Goal: Task Accomplishment & Management: Manage account settings

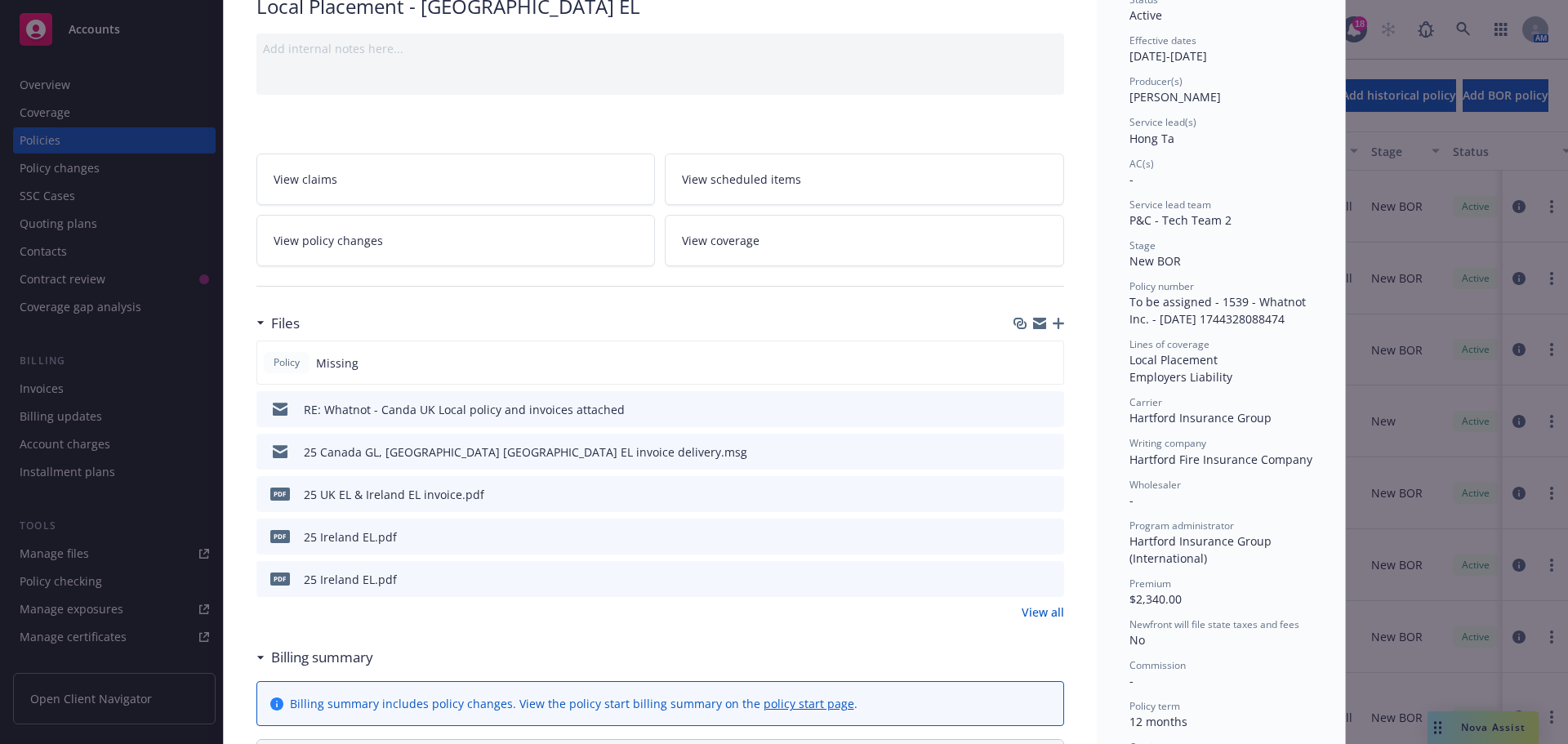
scroll to position [163, 0]
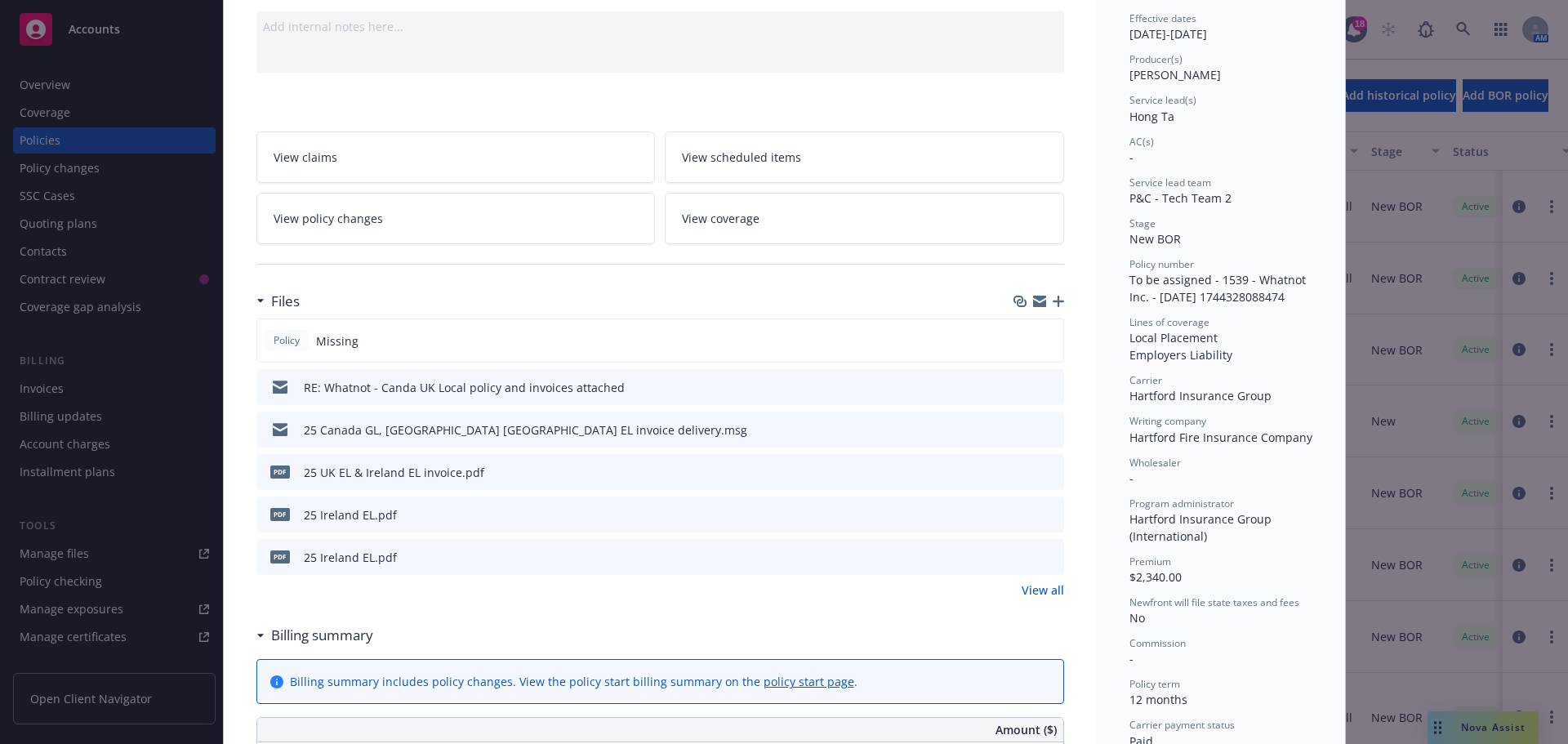
click at [1055, 302] on icon "button" at bounding box center [1059, 301] width 12 height 12
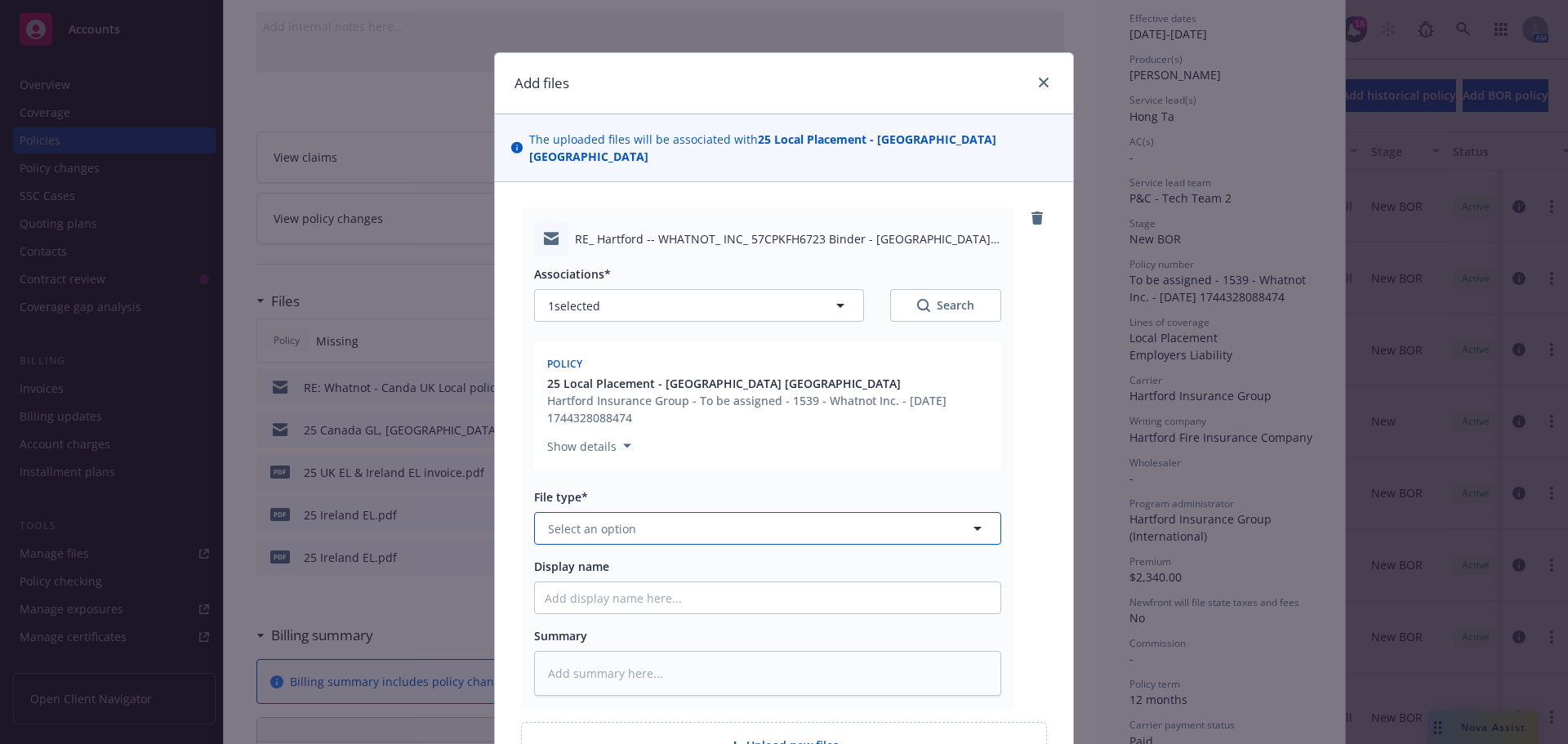
click at [632, 512] on button "Select an option" at bounding box center [767, 528] width 468 height 33
type input "email"
click at [610, 561] on div "Email" at bounding box center [767, 573] width 446 height 24
click at [579, 586] on input "Display name" at bounding box center [767, 597] width 466 height 31
type textarea "x"
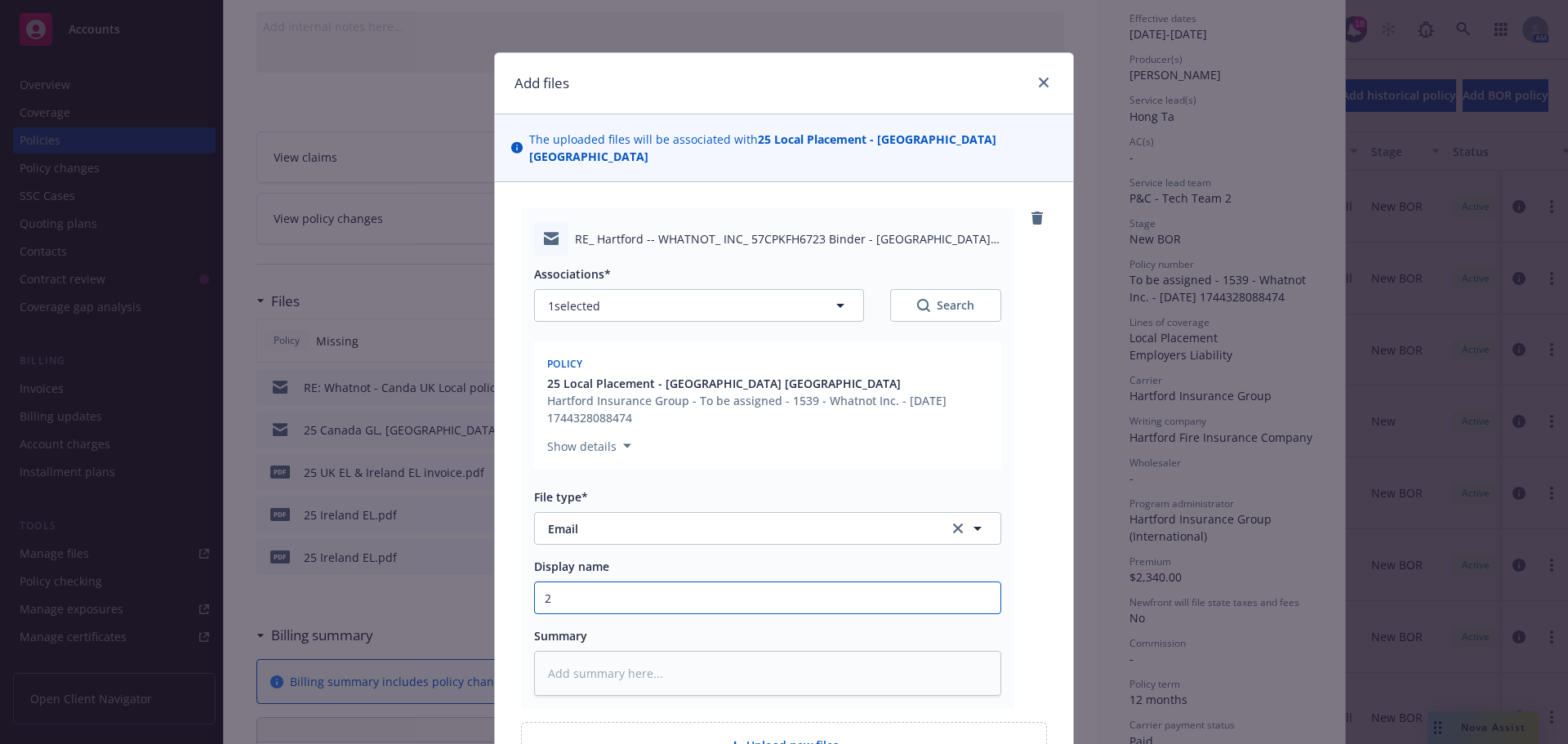
type input "25"
type textarea "x"
type input "25"
type textarea "x"
type input "25 I"
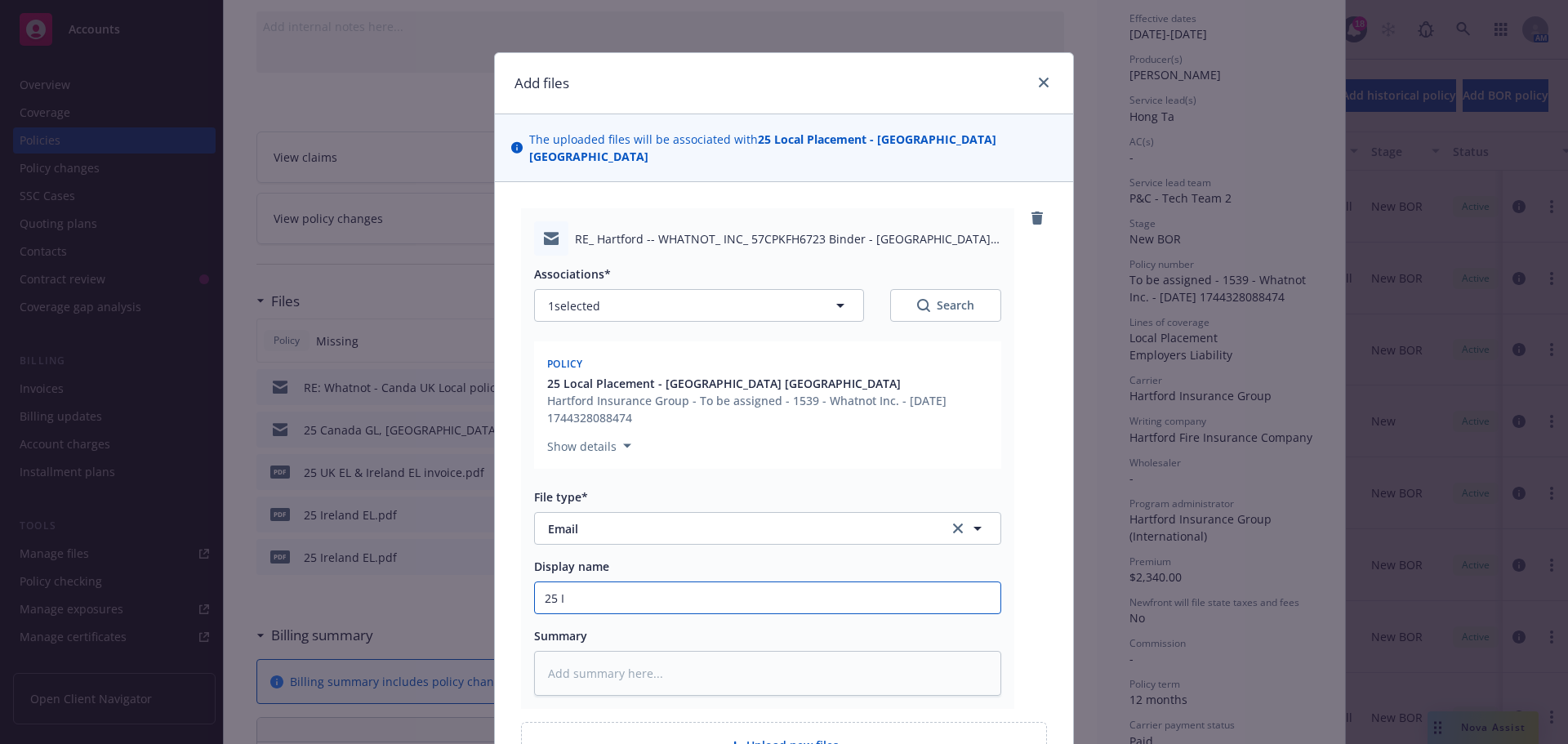
type textarea "x"
type input "25 Ir"
type textarea "x"
type input "25 Ire"
type textarea "x"
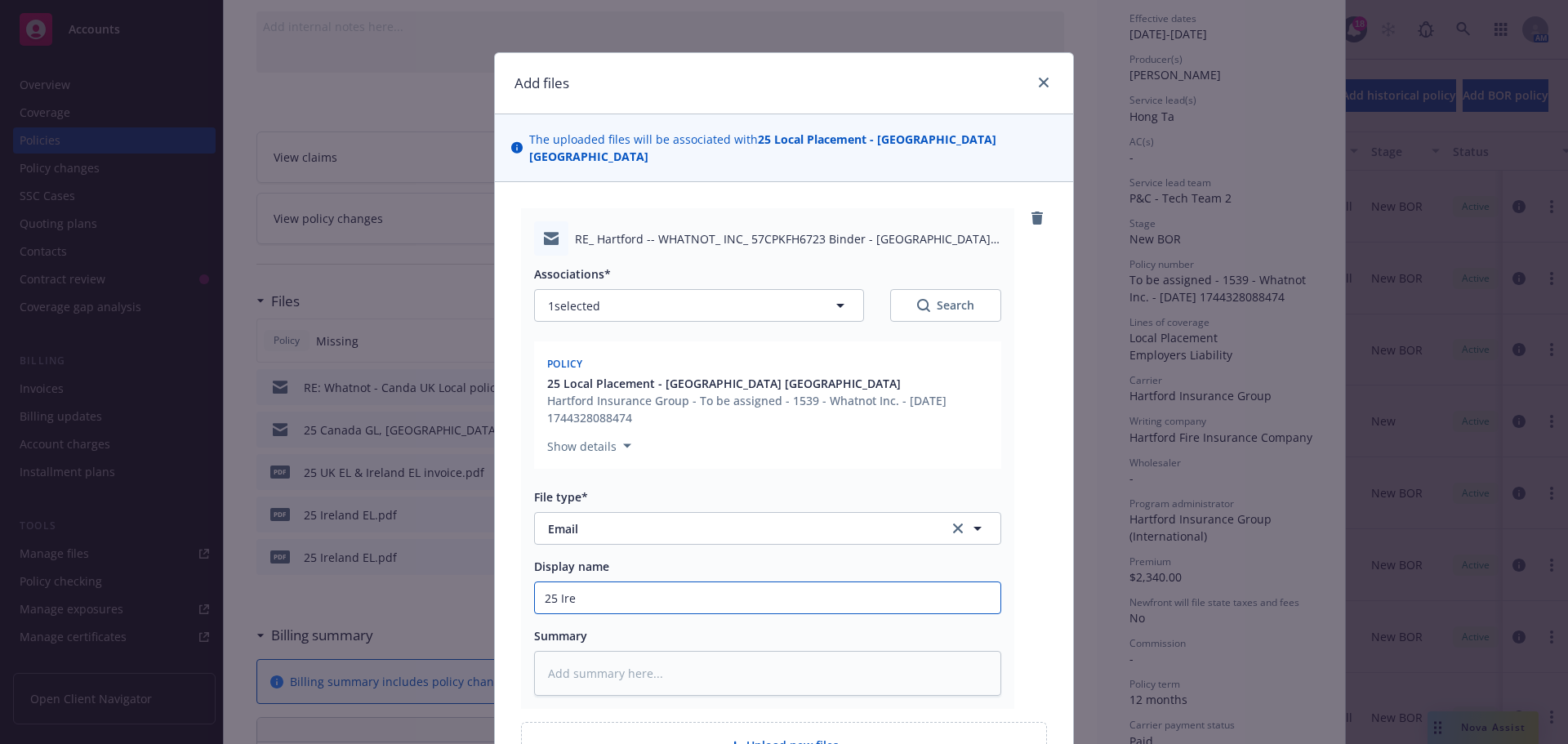
type input "25 Irel"
type textarea "x"
type input "25 Irela"
type textarea "x"
type input "25 Irelan"
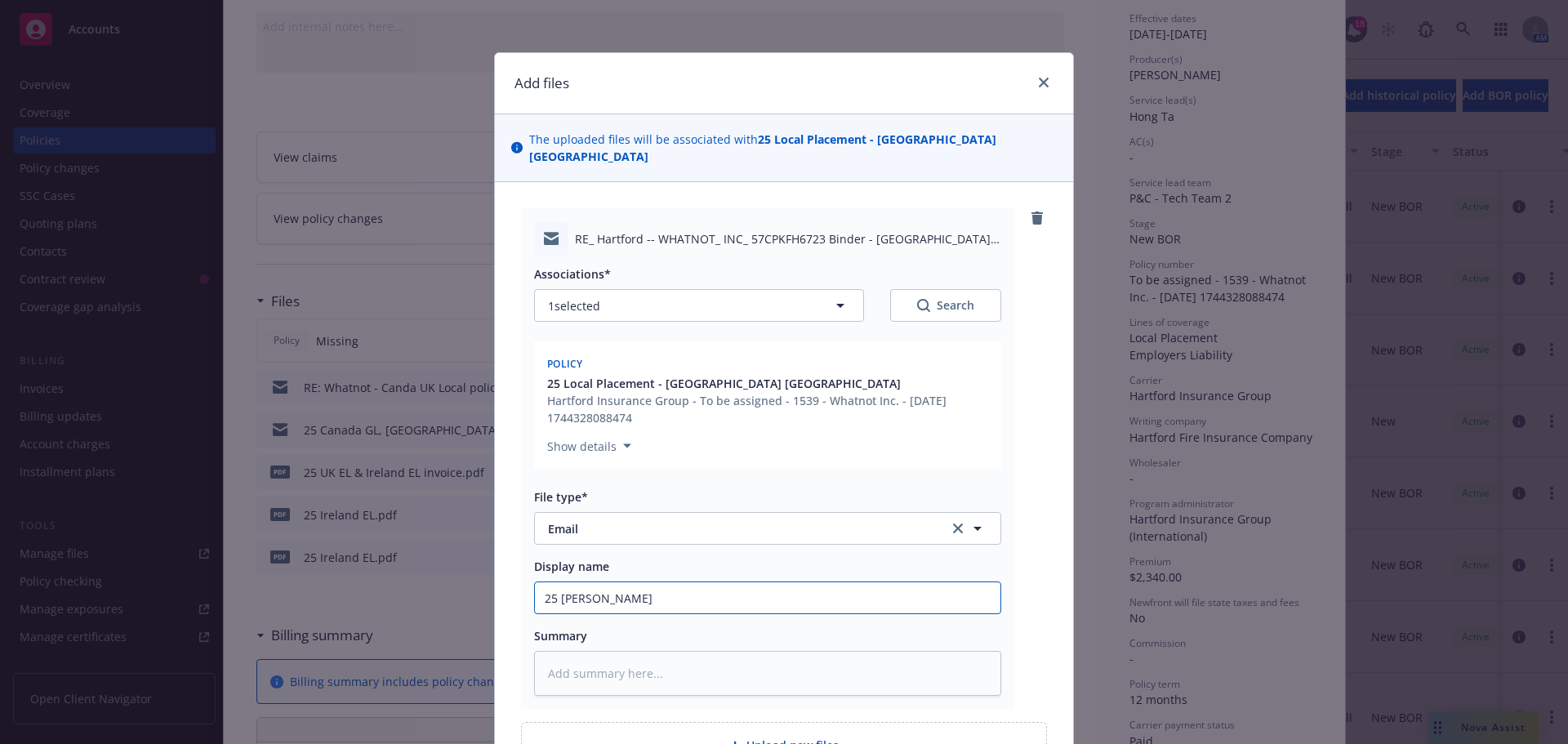
type textarea "x"
type input "25 Ireland"
type textarea "x"
type input "25 Ireland"
type textarea "x"
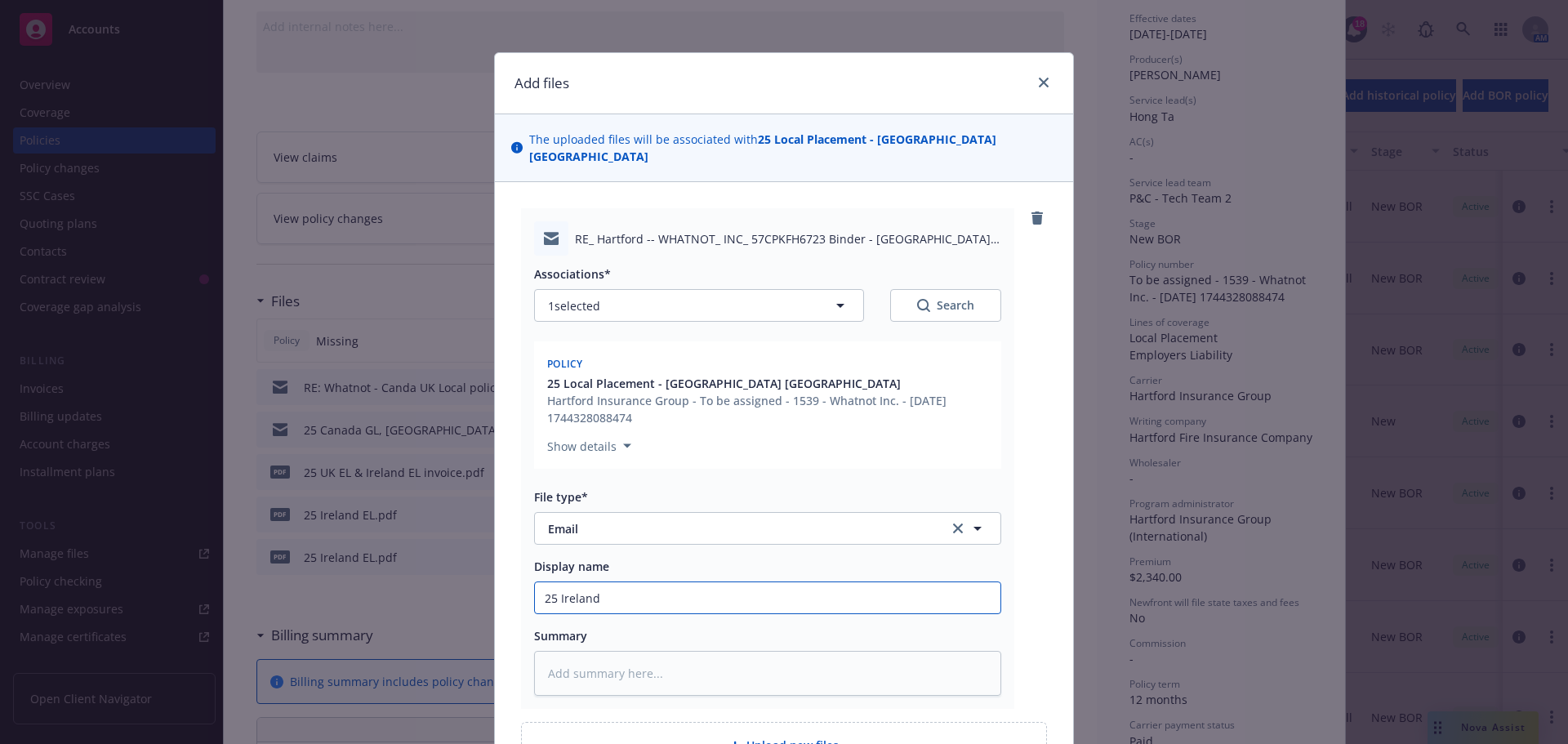
type input "25 Ireland &"
type textarea "x"
type input "25 Ireland &"
type textarea "x"
type input "25 Ireland & U"
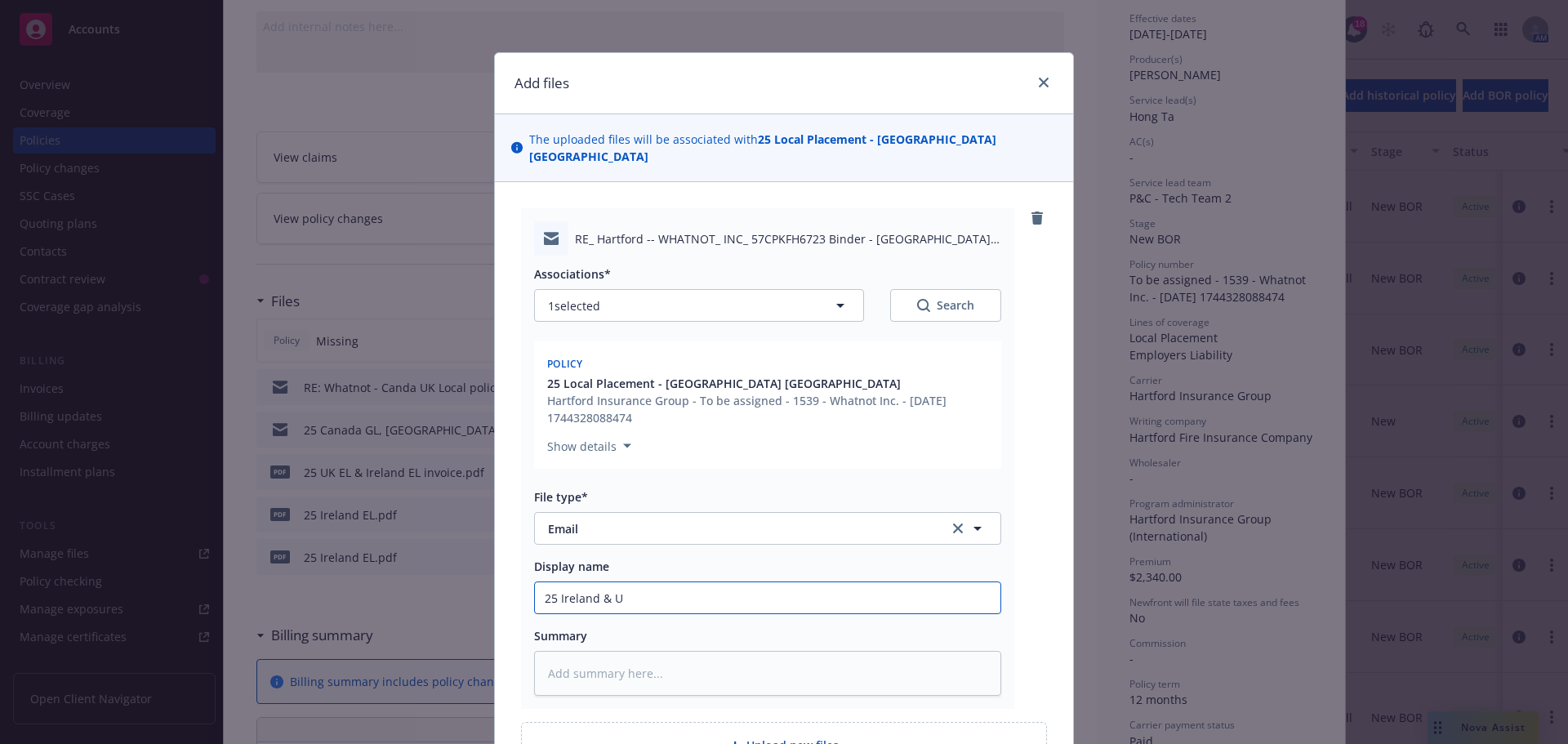
type textarea "x"
type input "25 Ireland & UK"
type textarea "x"
type input "25 Ireland & UK"
type textarea "x"
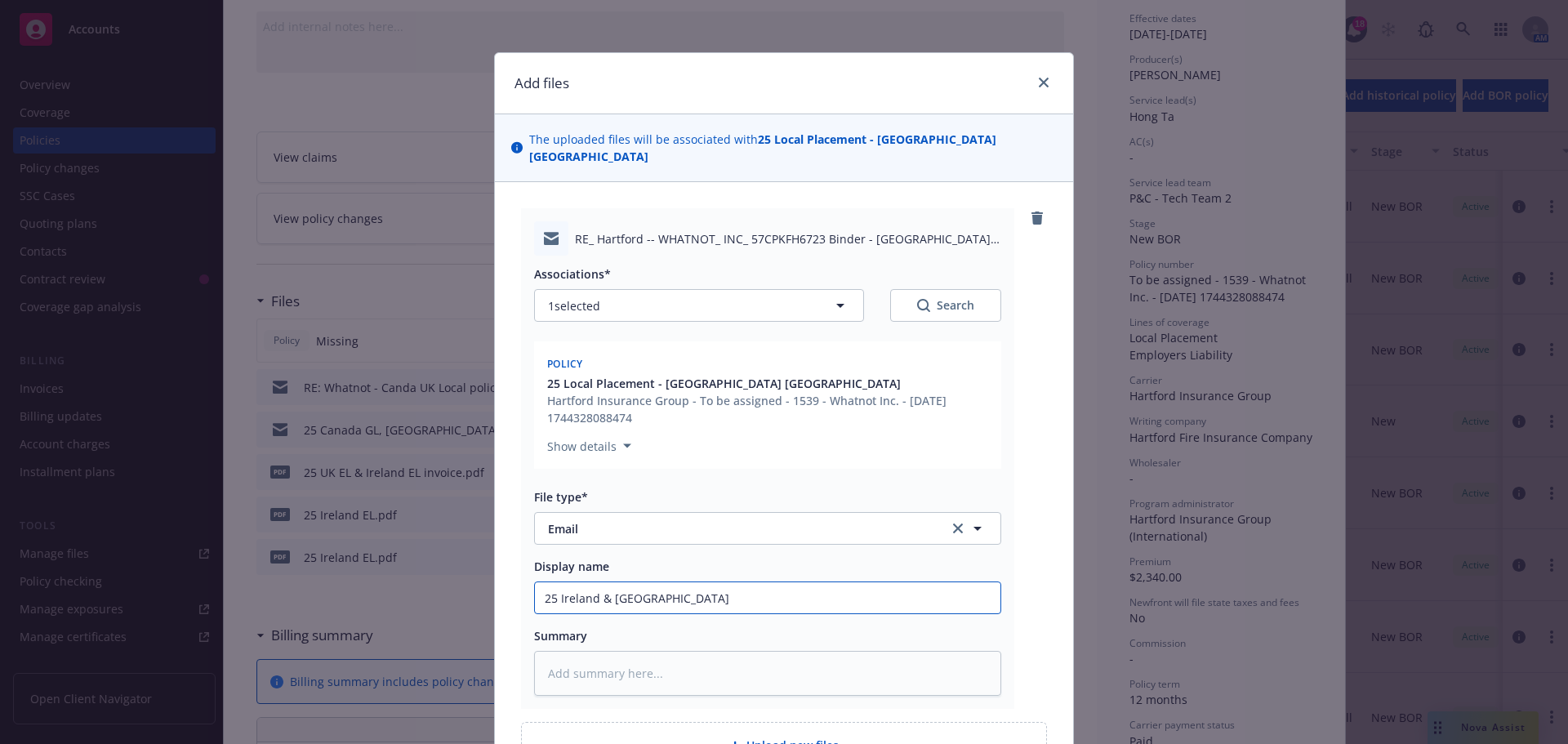
type input "25 Ireland & UK E"
type textarea "x"
type input "25 Ireland & UK EL"
type textarea "x"
type input "25 Ireland & UK EL p"
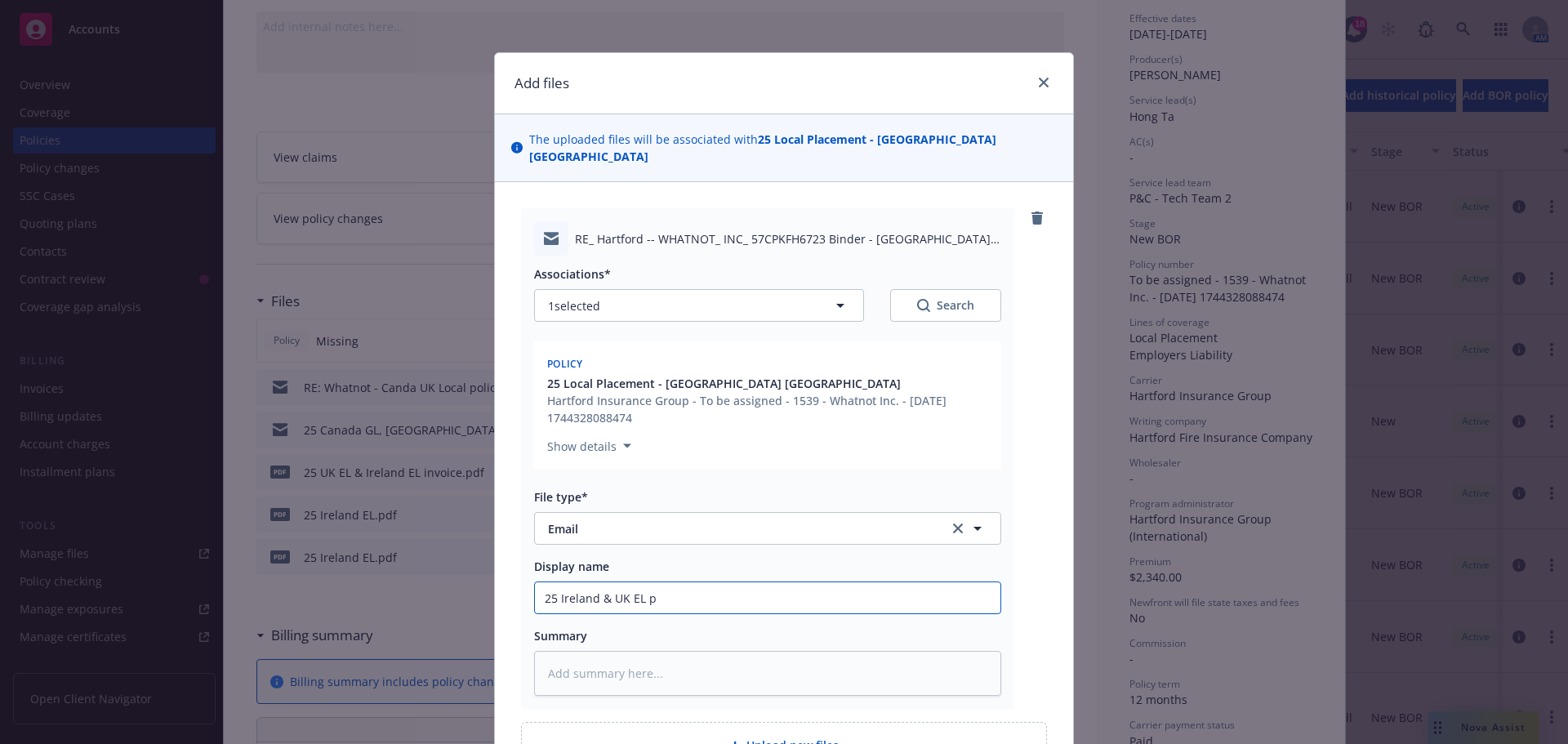
type textarea "x"
type input "25 Ireland & UK EL po"
type textarea "x"
type input "25 Ireland & UK EL pol"
type textarea "x"
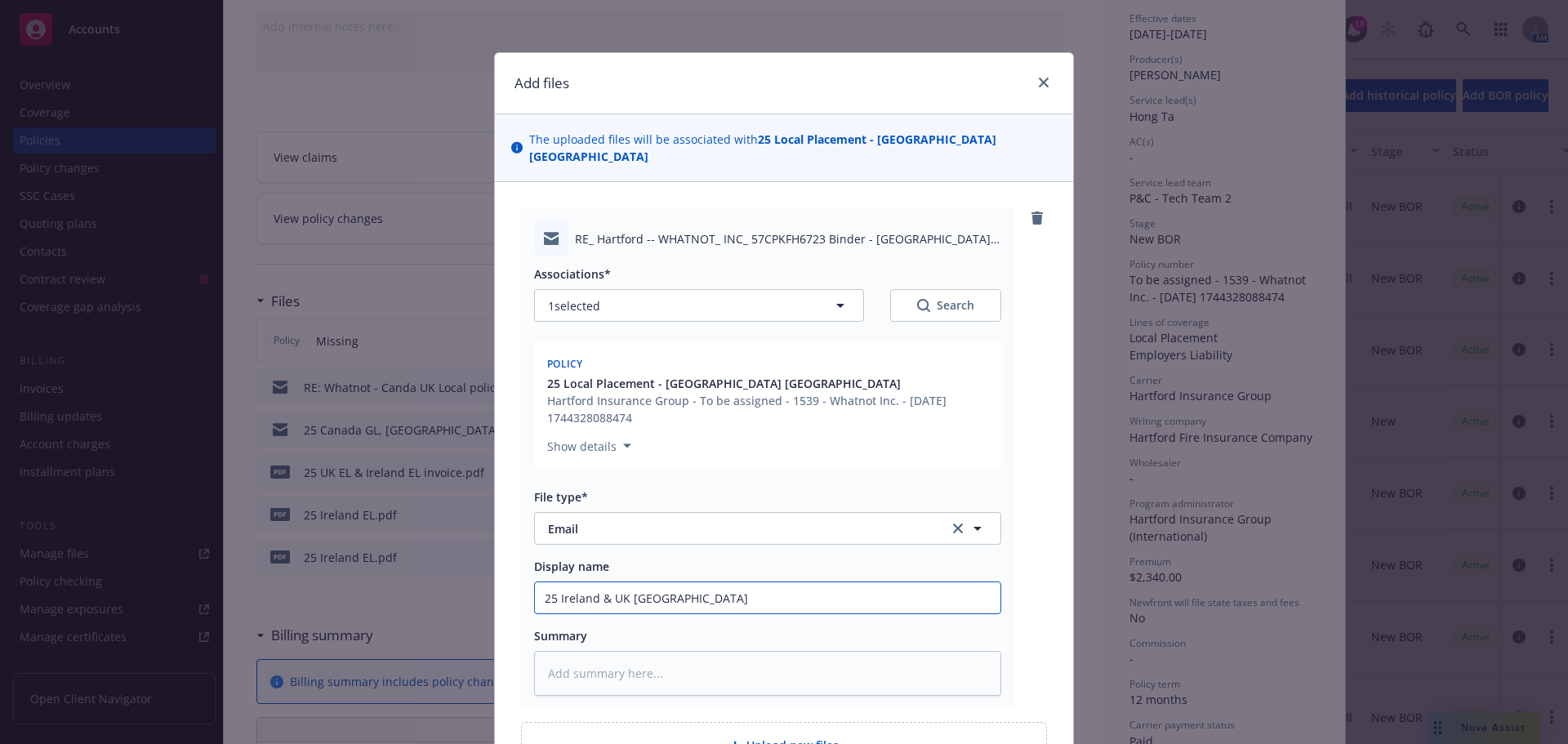
type input "25 Ireland & UK EL poli"
type textarea "x"
type input "25 Ireland & UK EL polic"
type textarea "x"
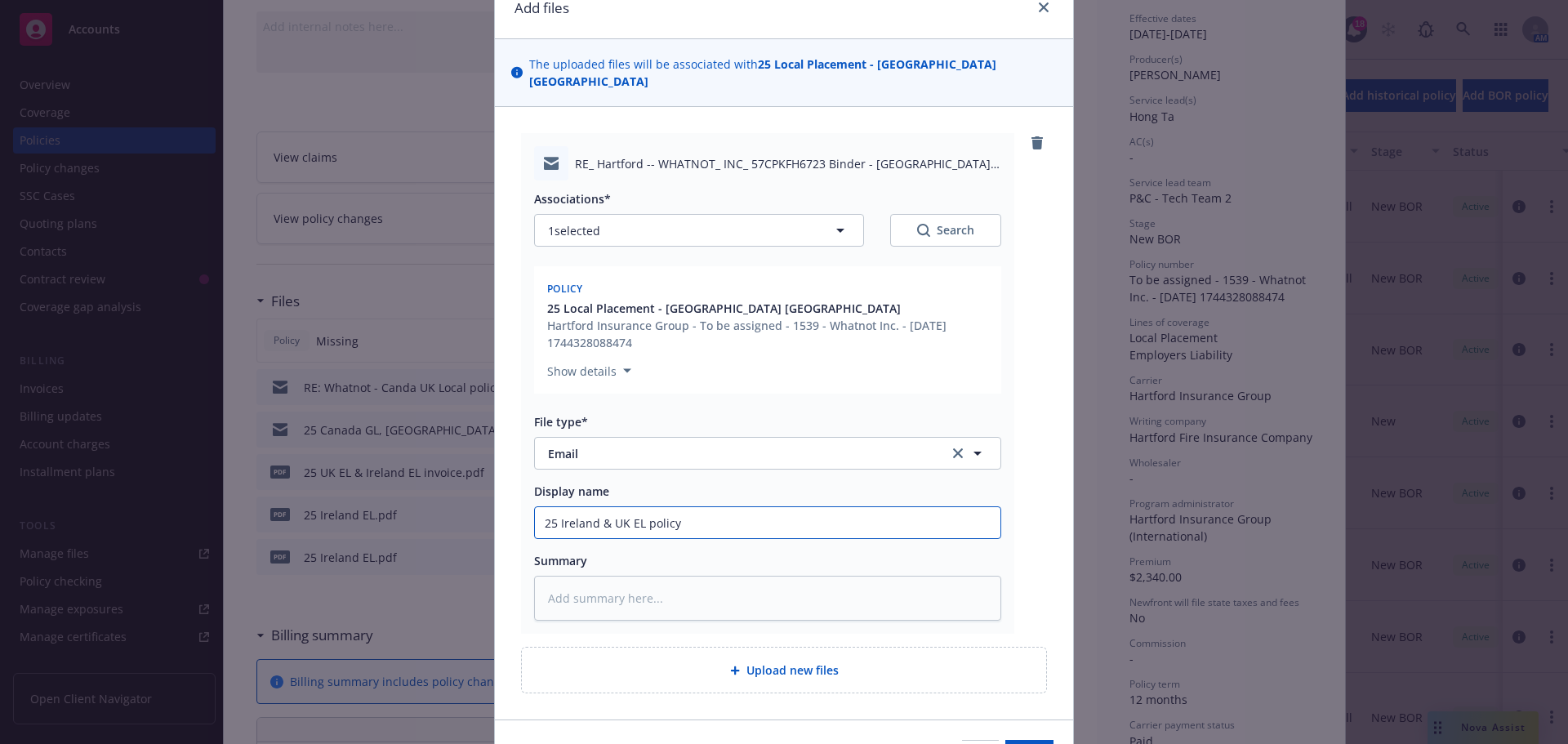
scroll to position [159, 0]
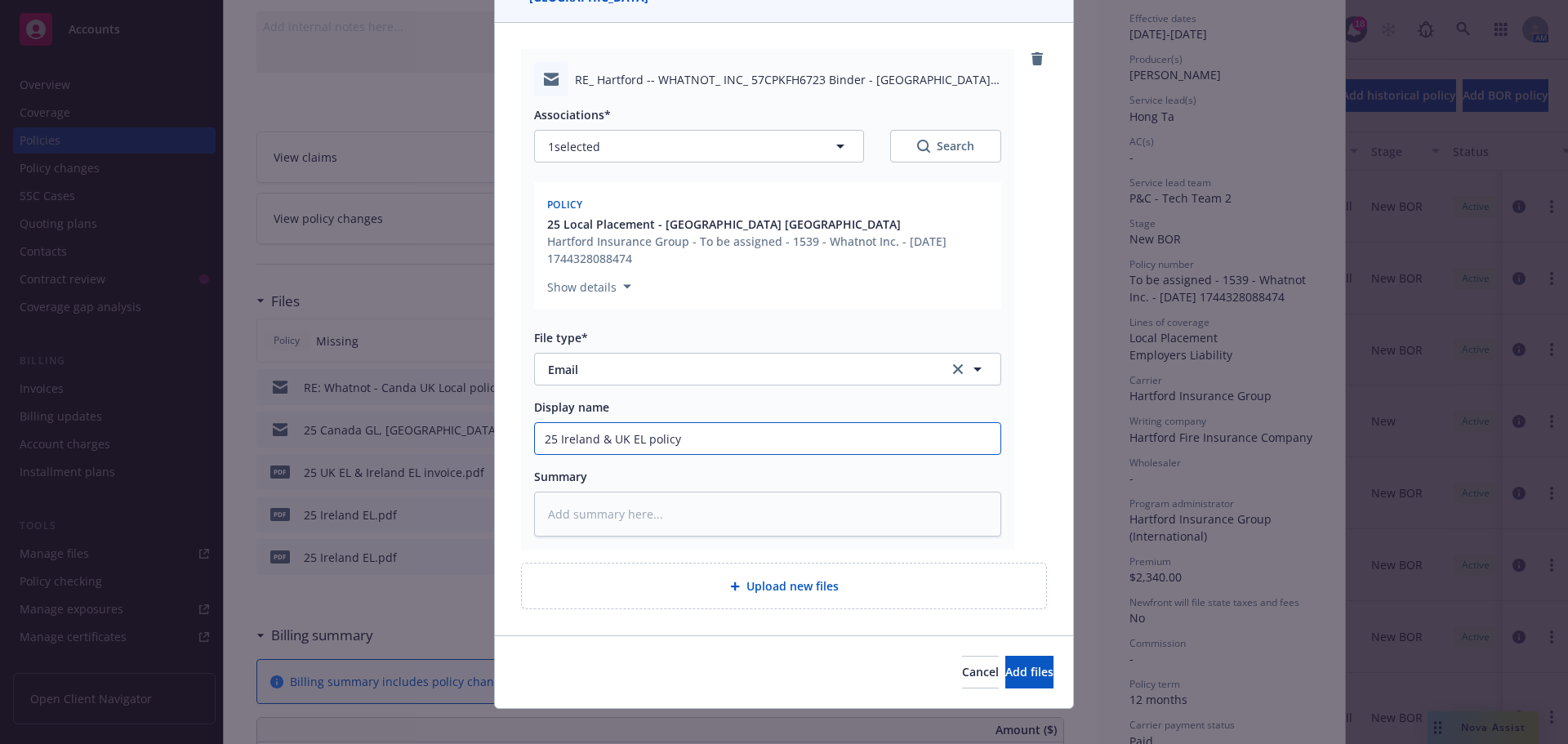
drag, startPoint x: 701, startPoint y: 431, endPoint x: 425, endPoint y: 432, distance: 276.0
click at [122, 387] on div "Add files The uploaded files will be associated with 25 Local Placement - Irela…" at bounding box center [784, 372] width 1568 height 744
type input "25 Ireland & UK EL policy"
type textarea "x"
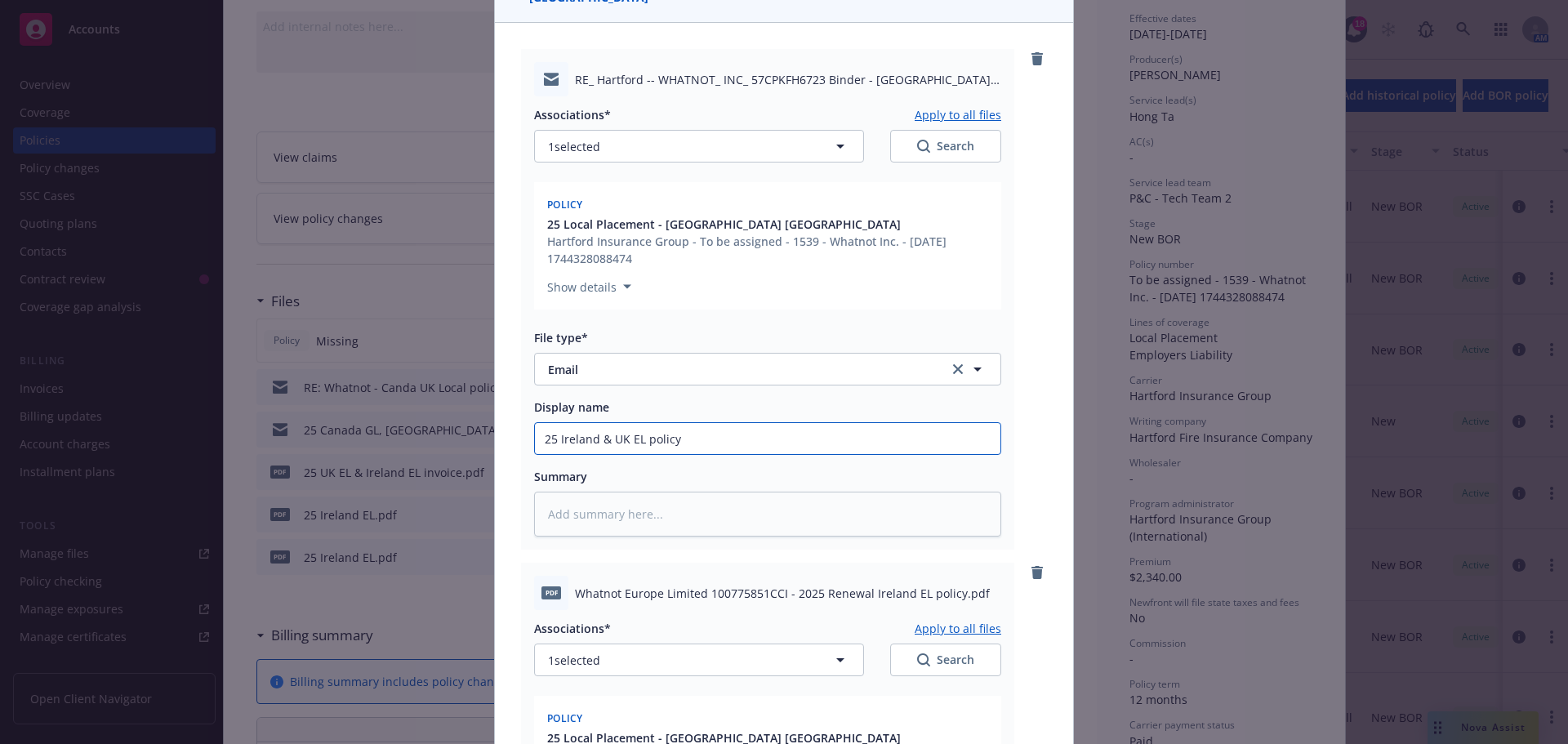
scroll to position [567, 0]
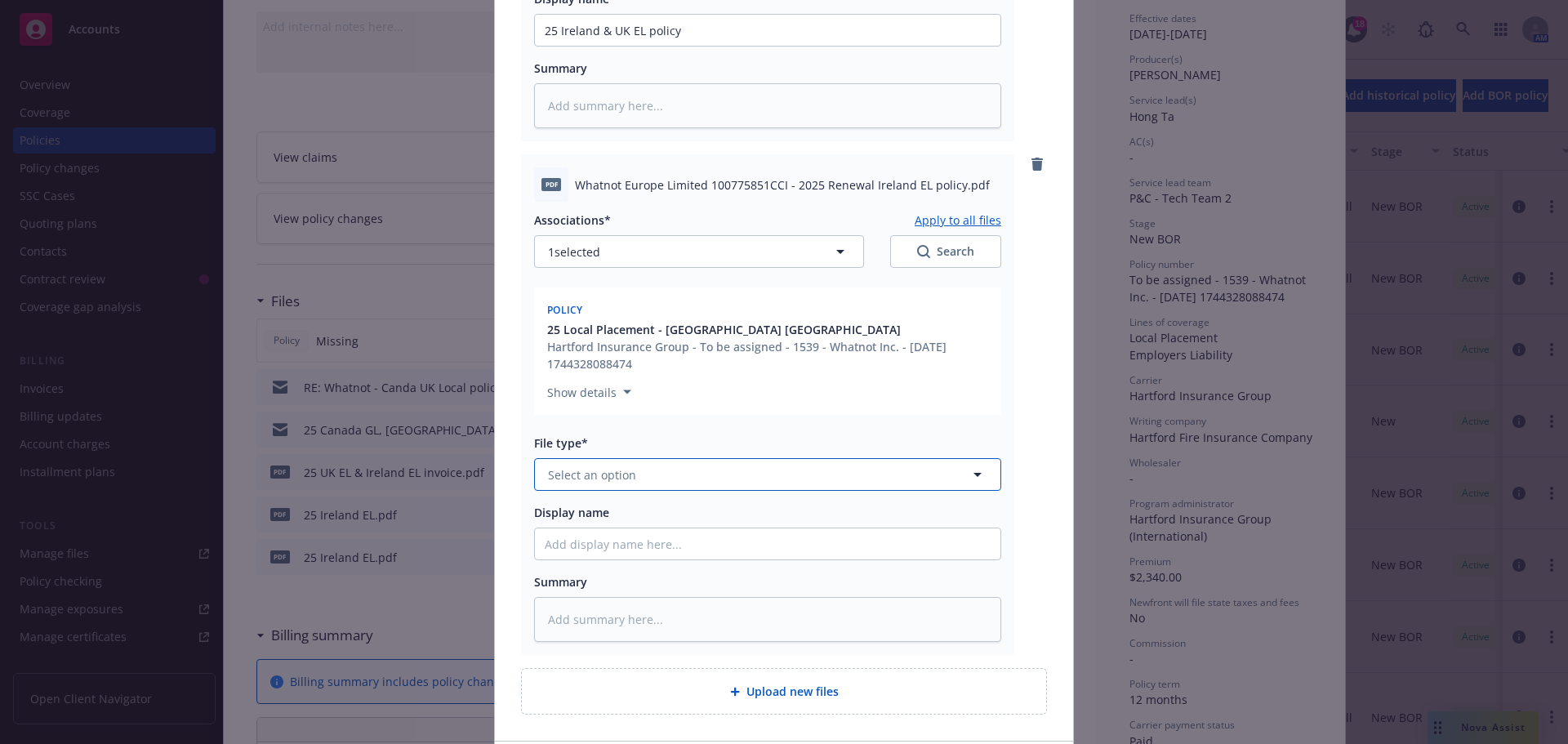
click at [618, 466] on span "Select an option" at bounding box center [591, 474] width 88 height 17
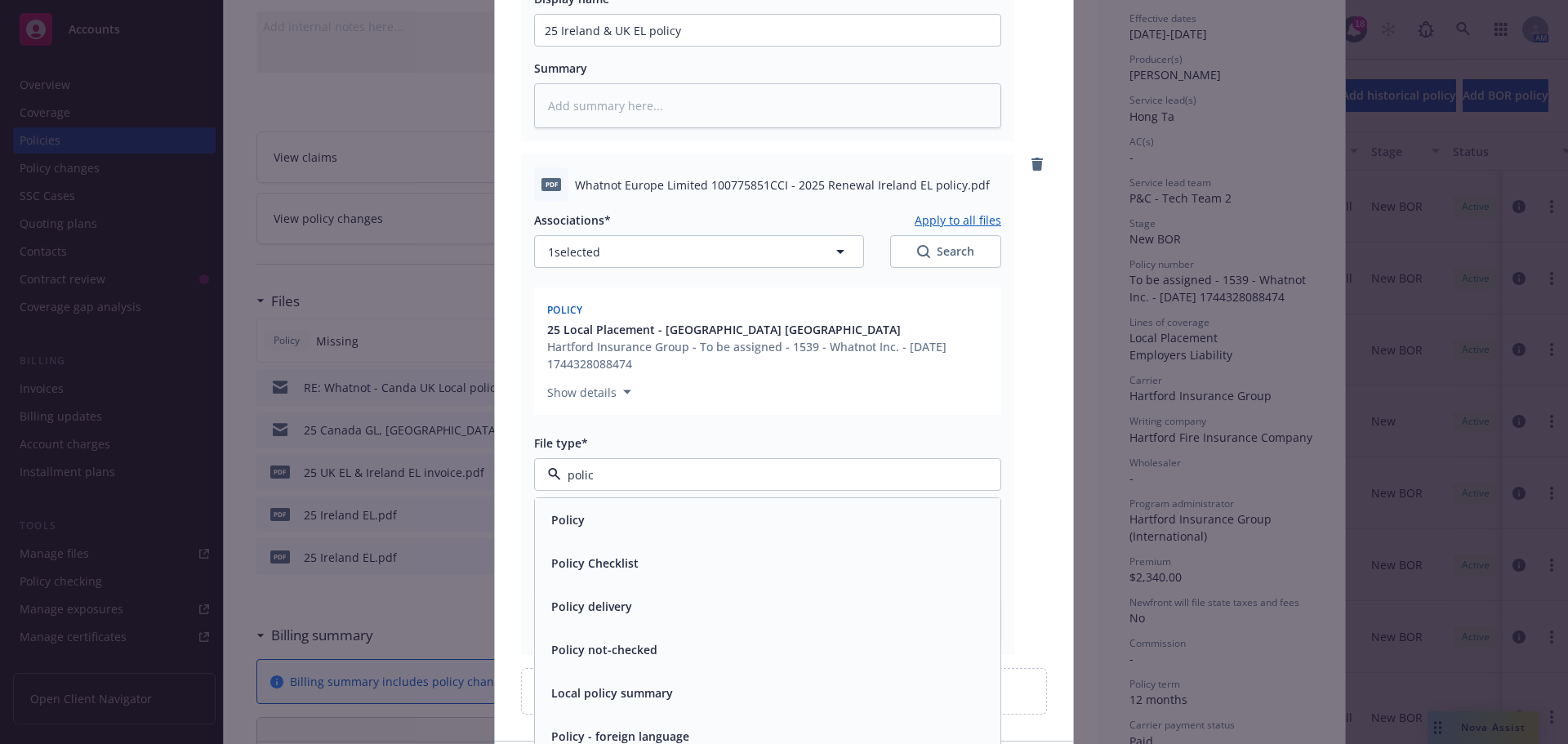
type input "policy"
click at [614, 510] on div "Policy" at bounding box center [767, 520] width 446 height 24
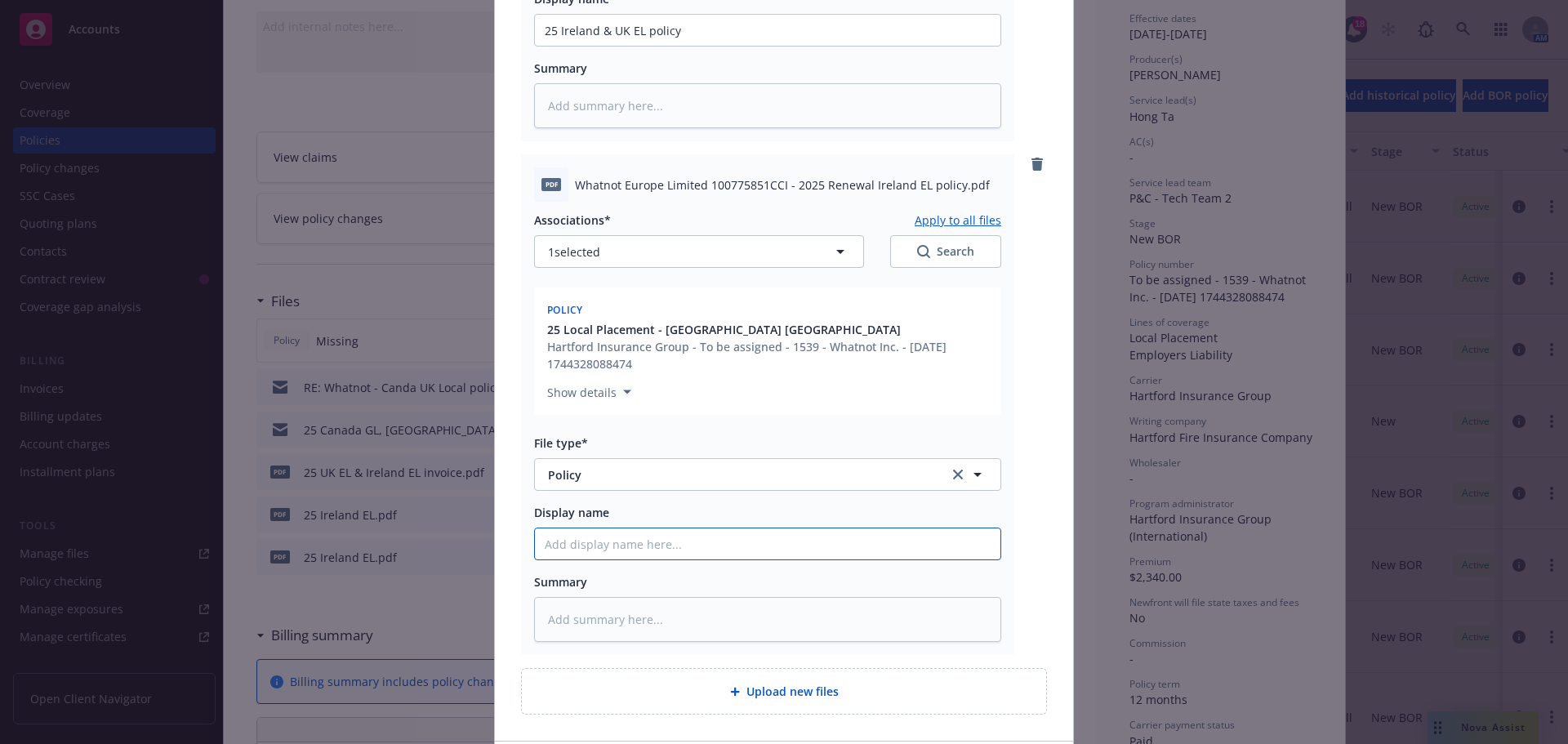
click at [593, 532] on input "Display name" at bounding box center [767, 543] width 466 height 31
paste input "25 Ireland & UK EL policy"
type textarea "x"
type input "25 Ireland & UK EL policy"
drag, startPoint x: 625, startPoint y: 526, endPoint x: 605, endPoint y: 527, distance: 20.0
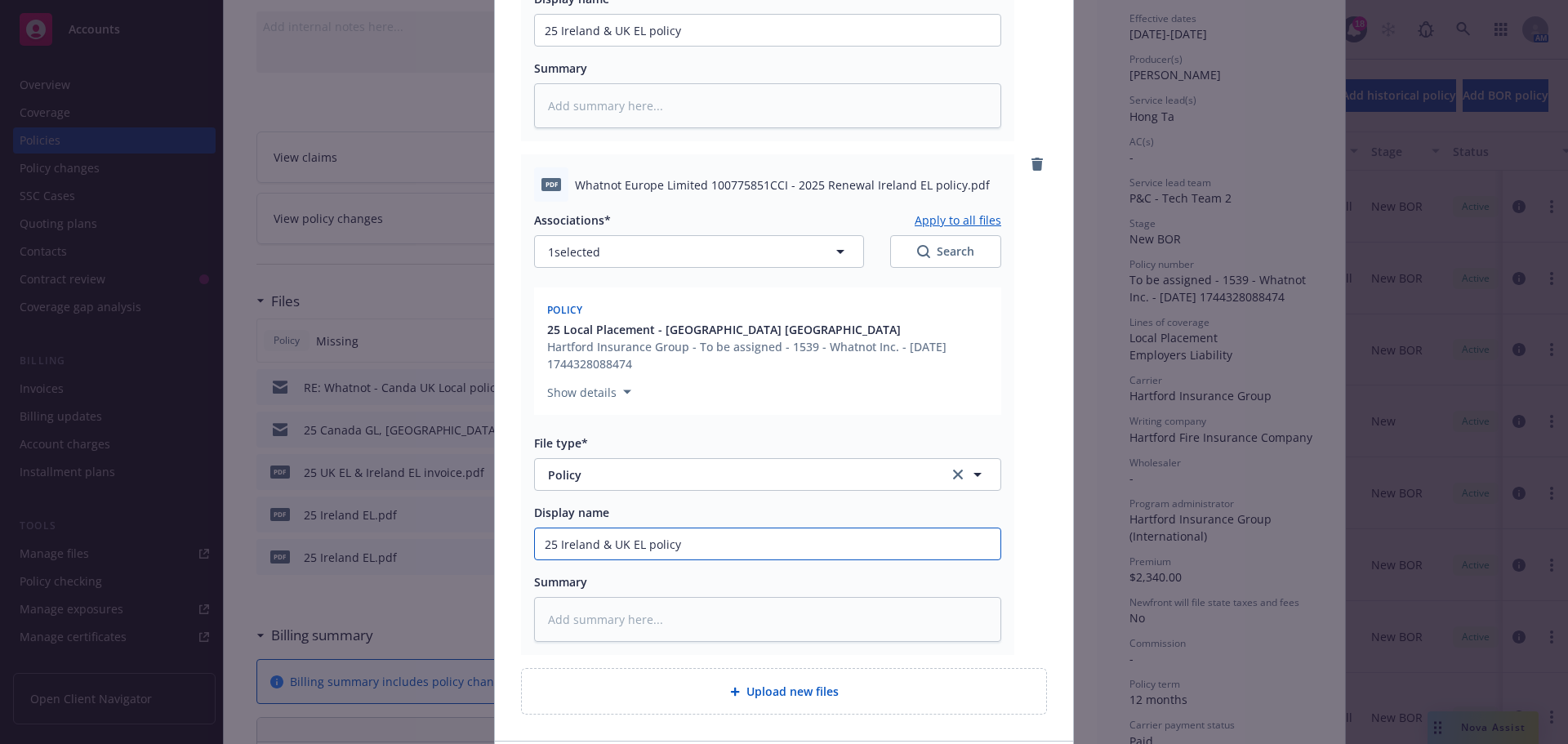
click at [605, 529] on input "25 Ireland & UK EL policy" at bounding box center [767, 543] width 466 height 31
type textarea "x"
type input "25 Ireland & EL policy"
type textarea "x"
type input "25 Ireland &EL policy"
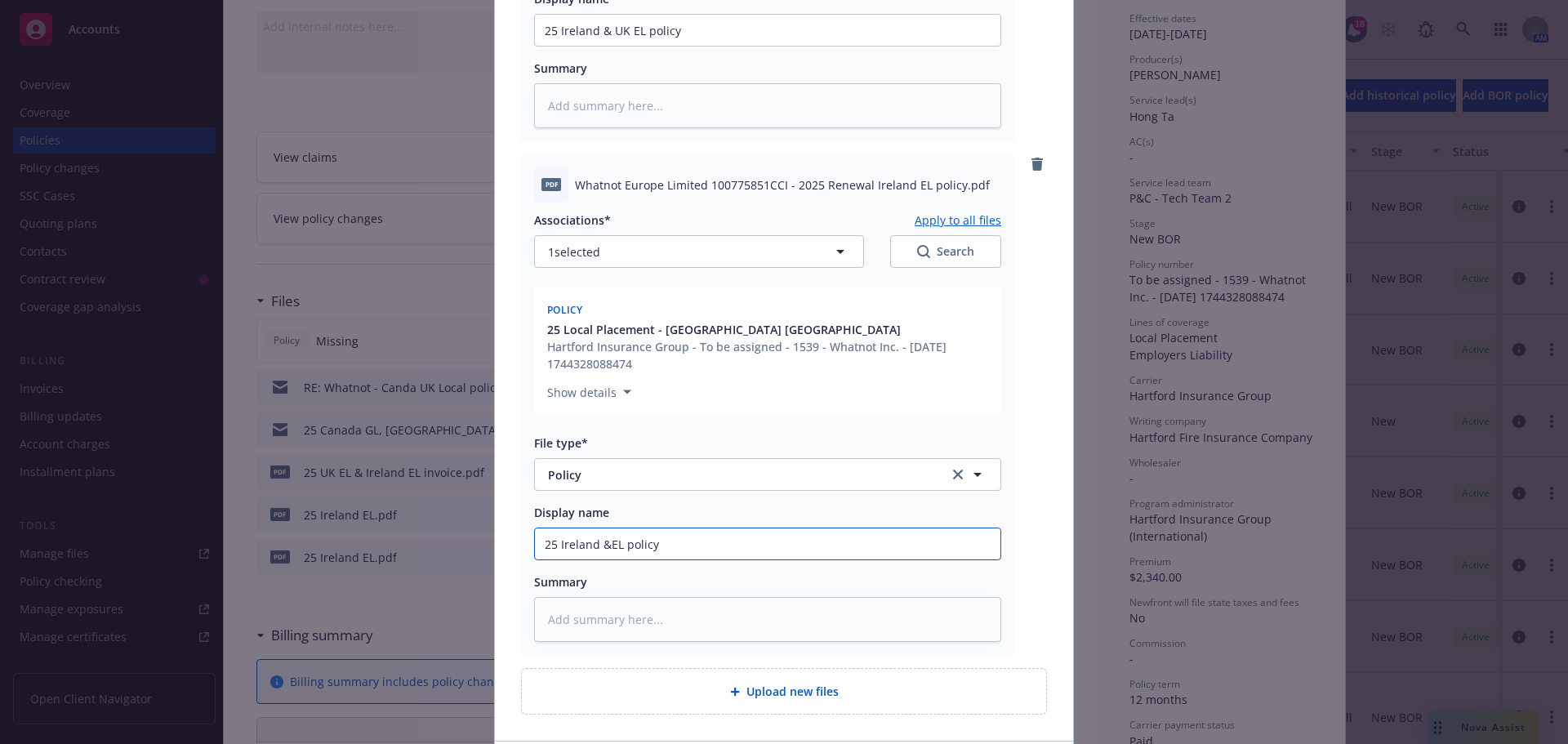
type textarea "x"
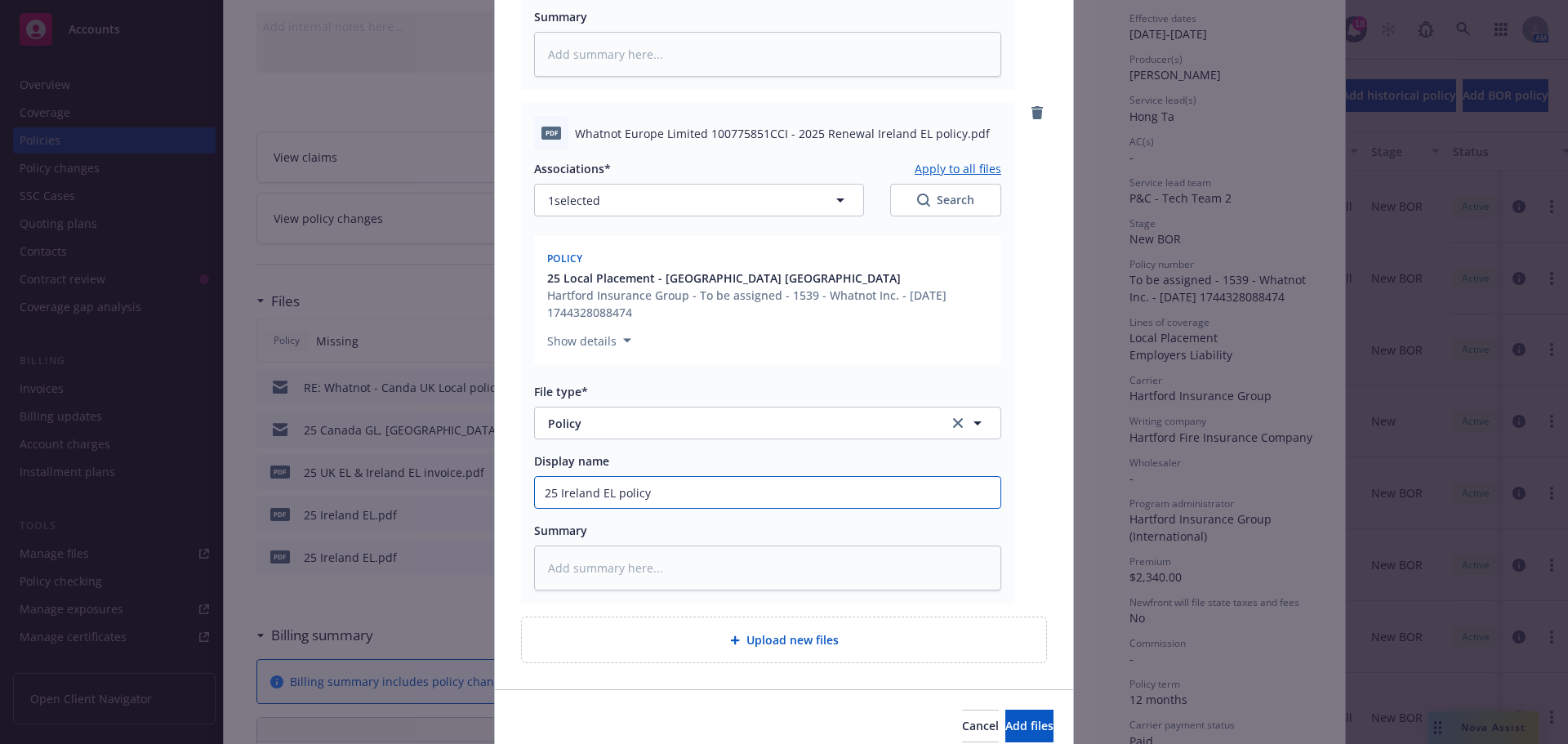
scroll to position [673, 0]
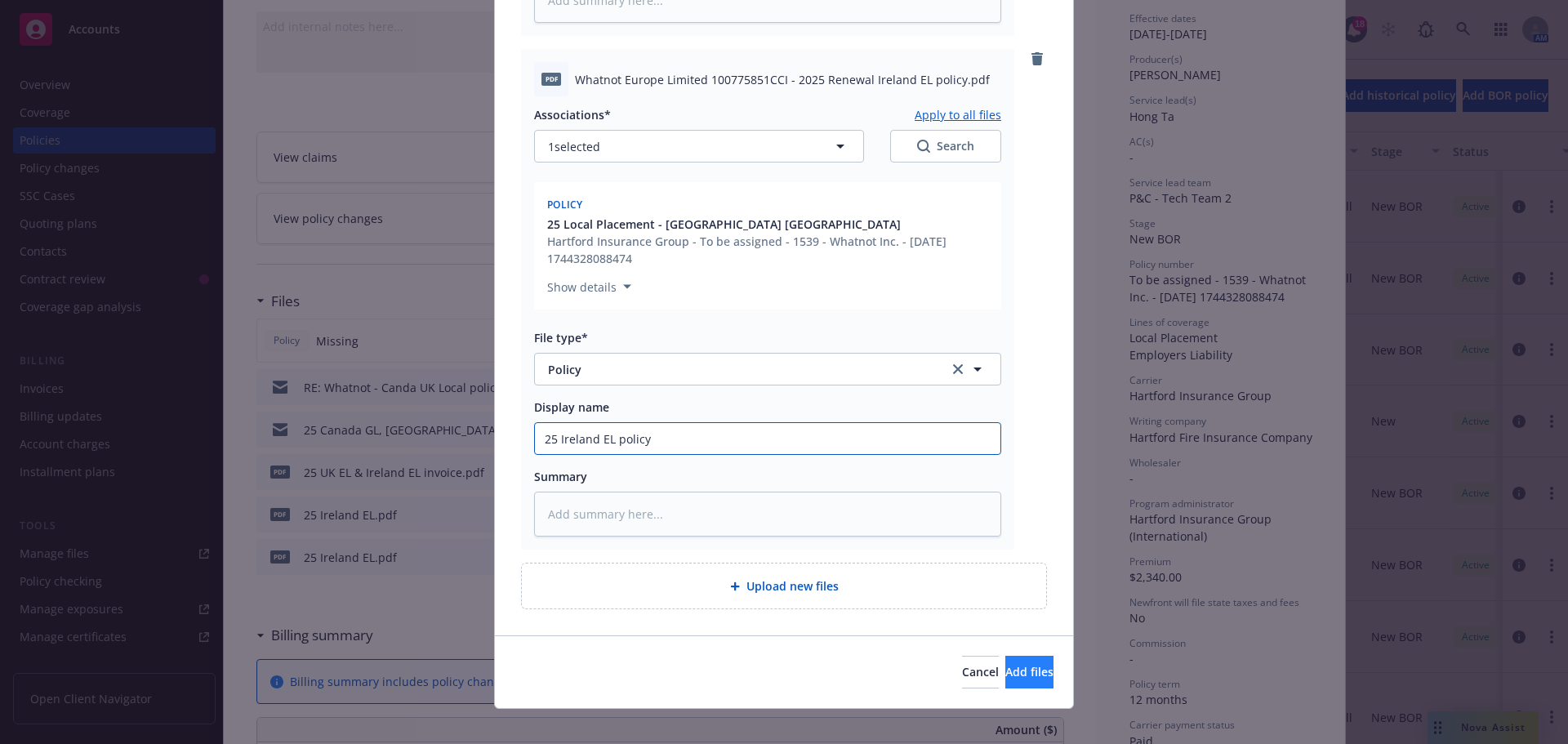
type input "25 Ireland EL policy"
click at [1005, 664] on span "Add files" at bounding box center [1029, 672] width 48 height 16
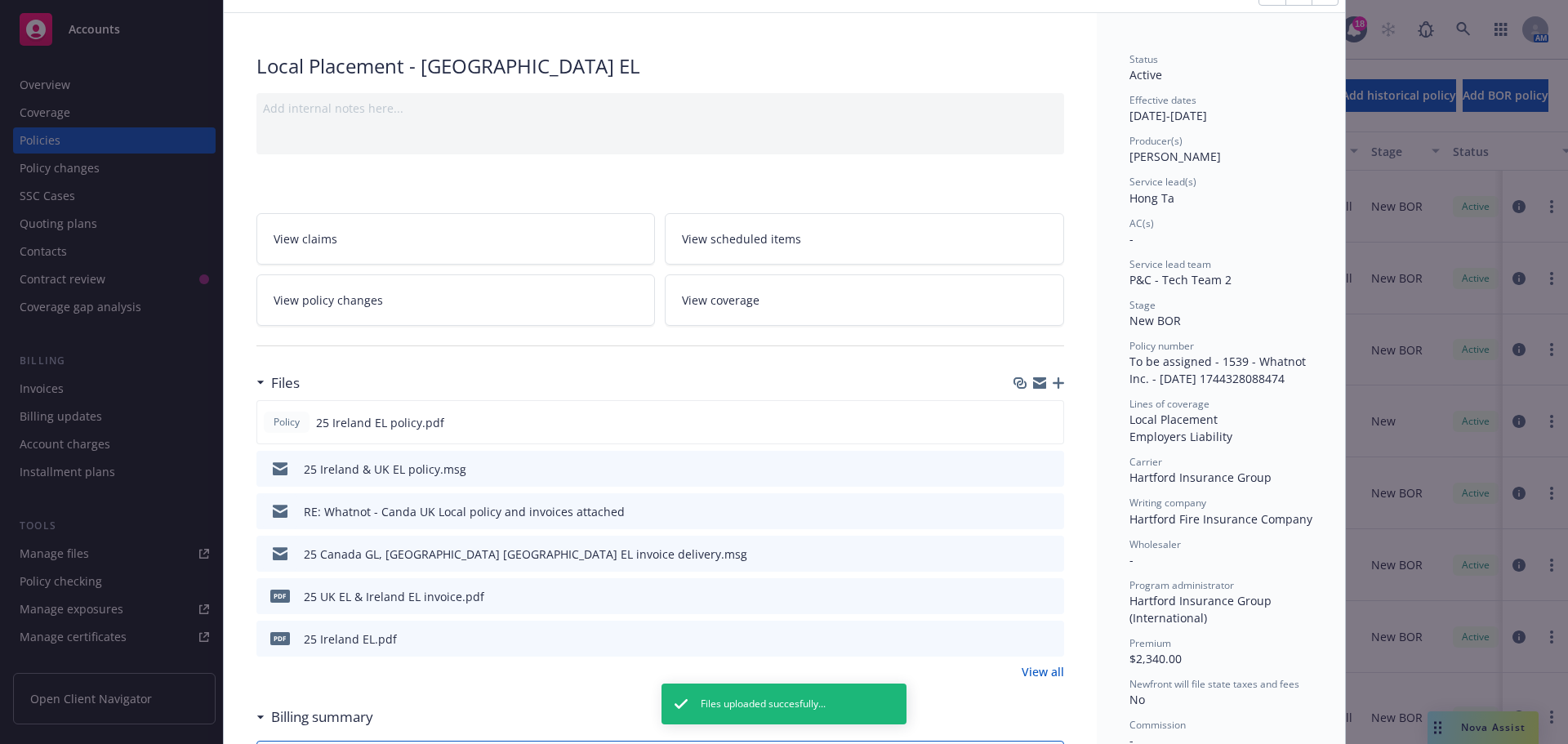
scroll to position [0, 0]
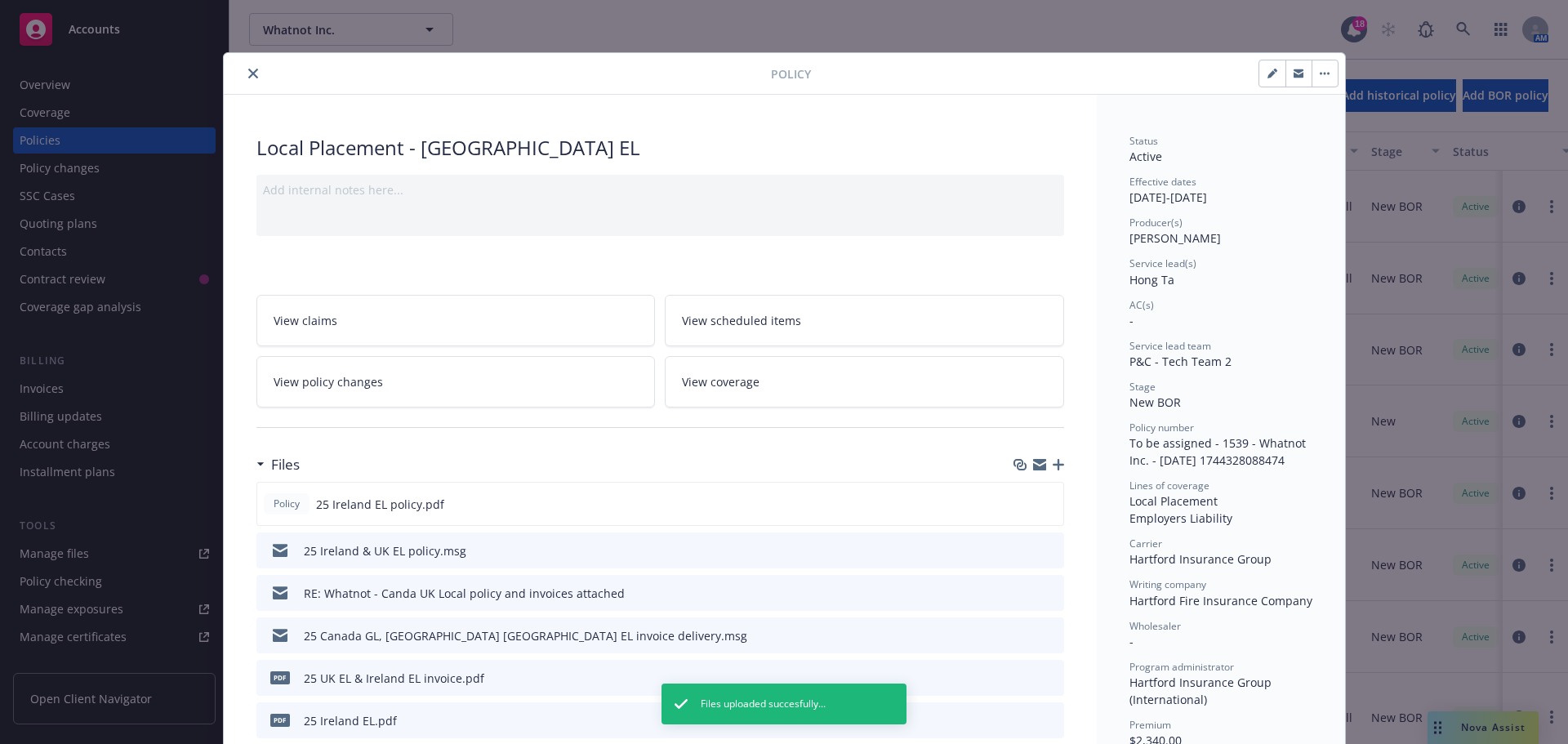
drag, startPoint x: 247, startPoint y: 73, endPoint x: 258, endPoint y: 76, distance: 11.4
click at [248, 73] on icon "close" at bounding box center [253, 73] width 10 height 10
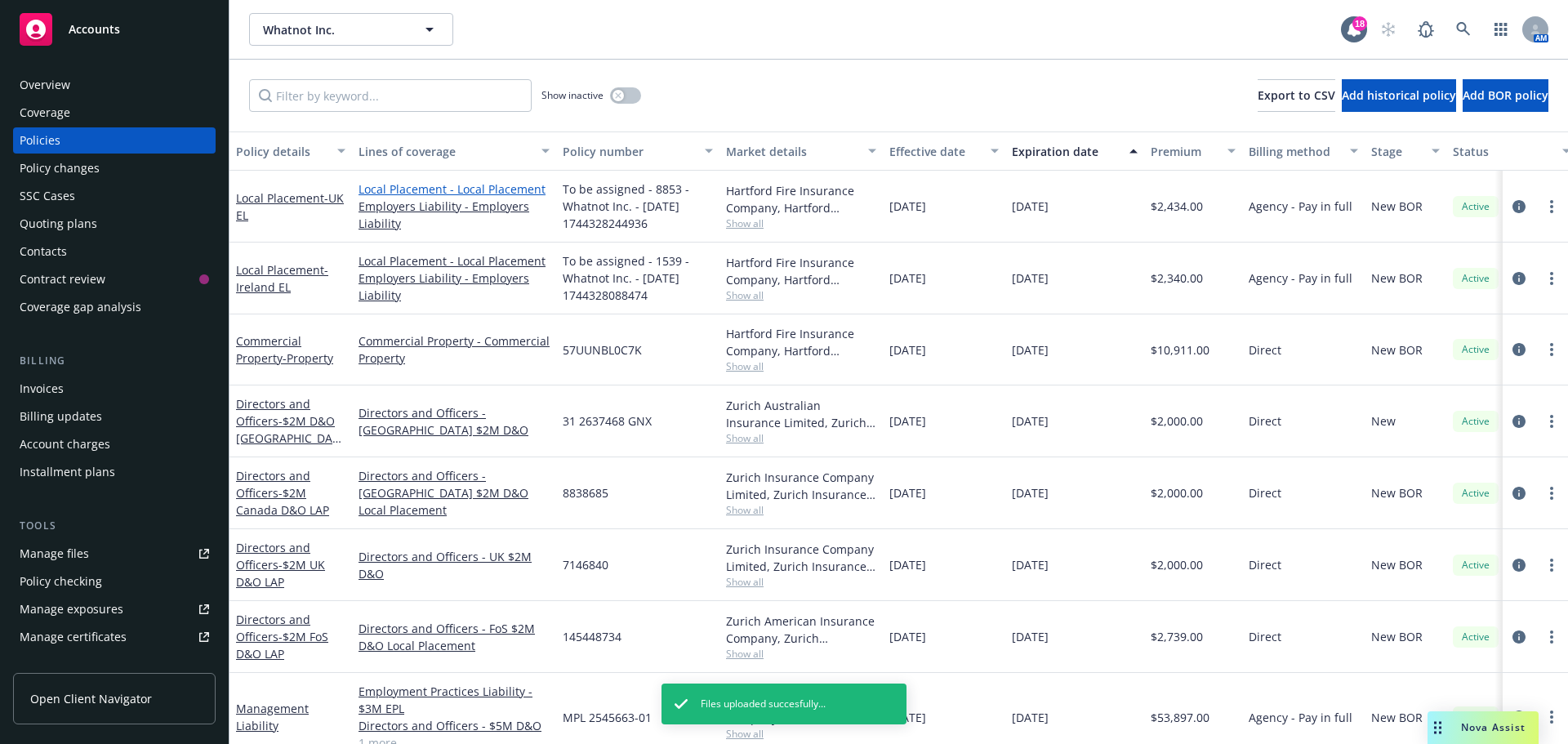
click at [444, 195] on link "Local Placement - Local Placement" at bounding box center [454, 189] width 191 height 17
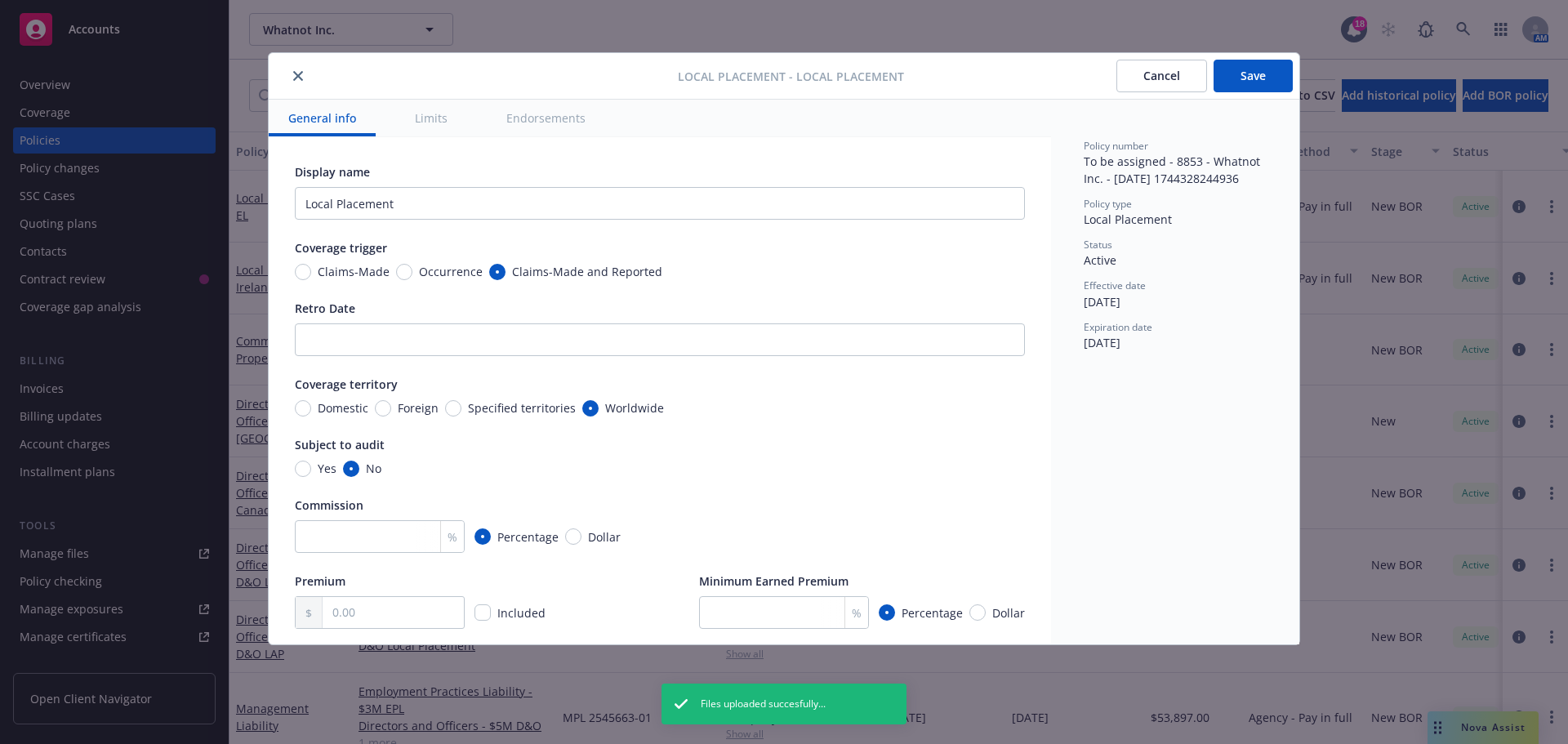
drag, startPoint x: 301, startPoint y: 74, endPoint x: 306, endPoint y: 114, distance: 40.3
click at [300, 75] on icon "close" at bounding box center [299, 76] width 10 height 10
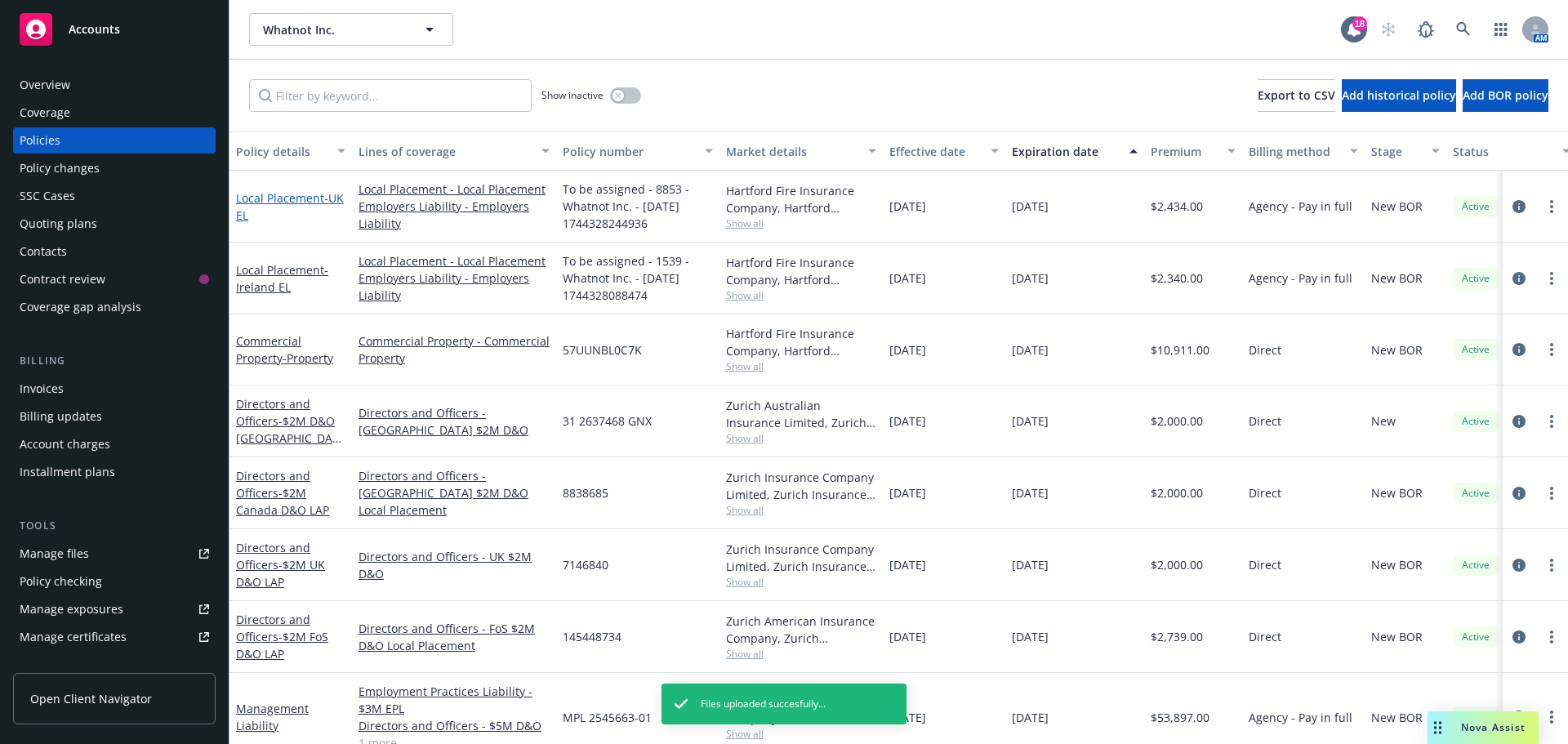
click at [252, 205] on link "Local Placement - UK EL" at bounding box center [290, 206] width 108 height 33
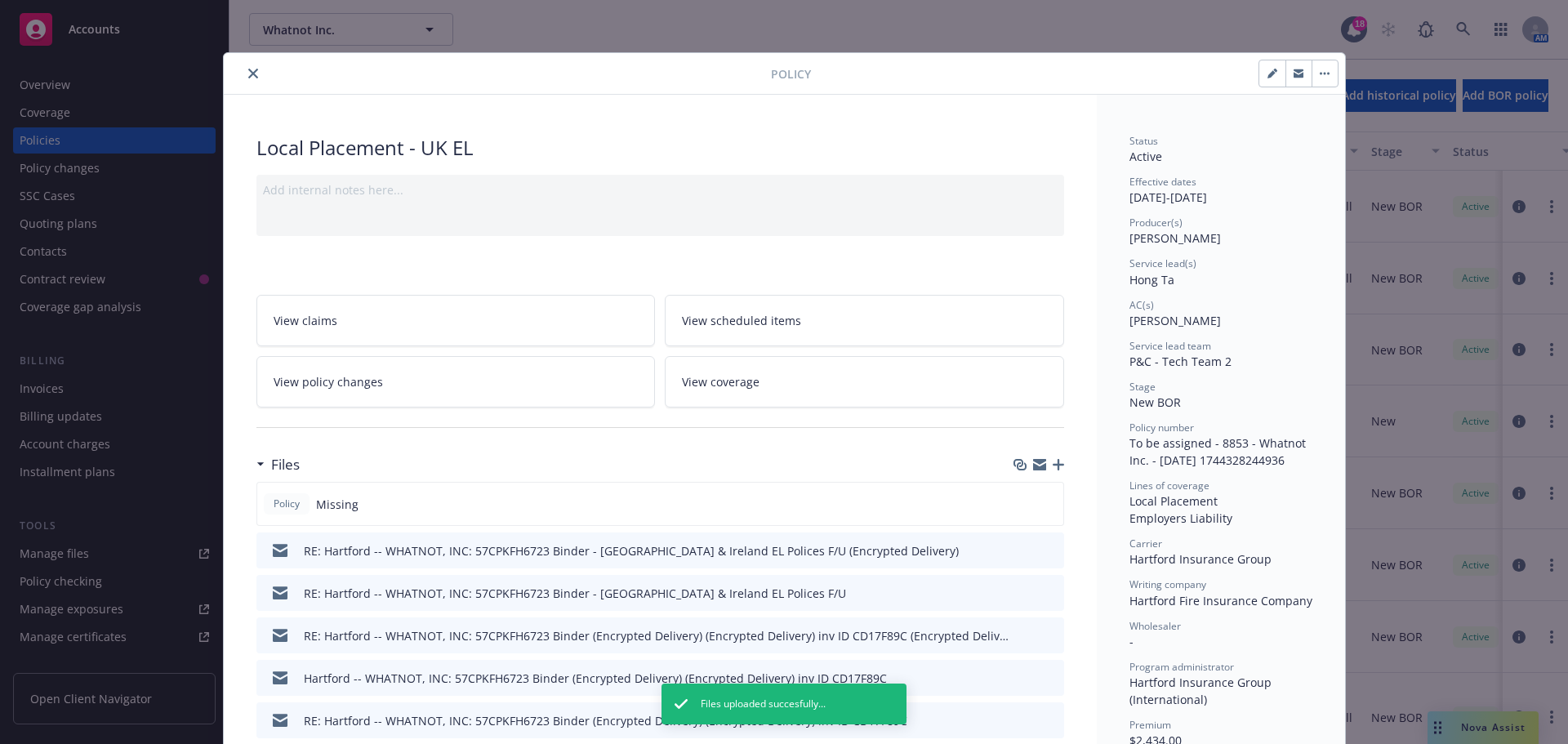
click at [1053, 462] on icon "button" at bounding box center [1059, 464] width 12 height 12
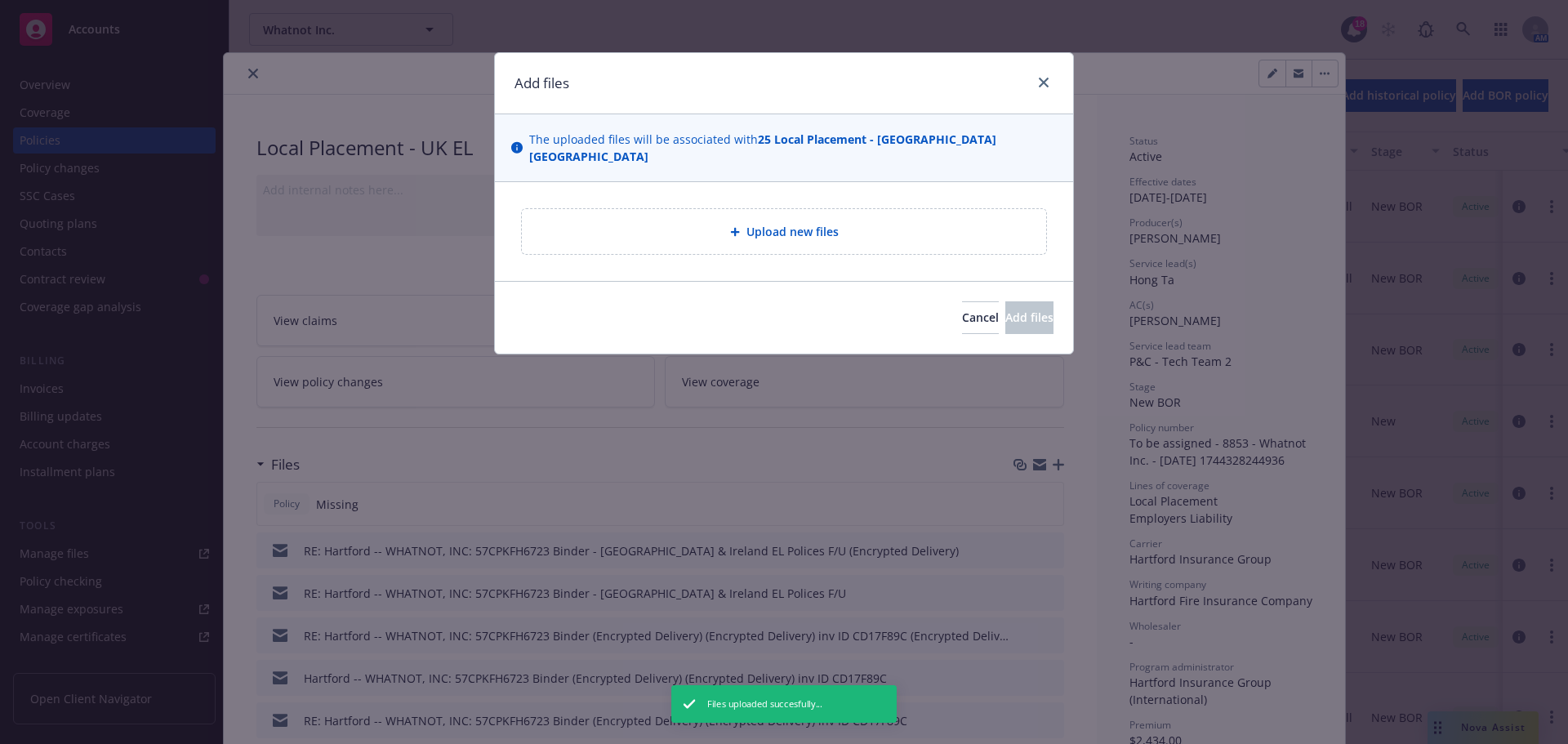
type textarea "x"
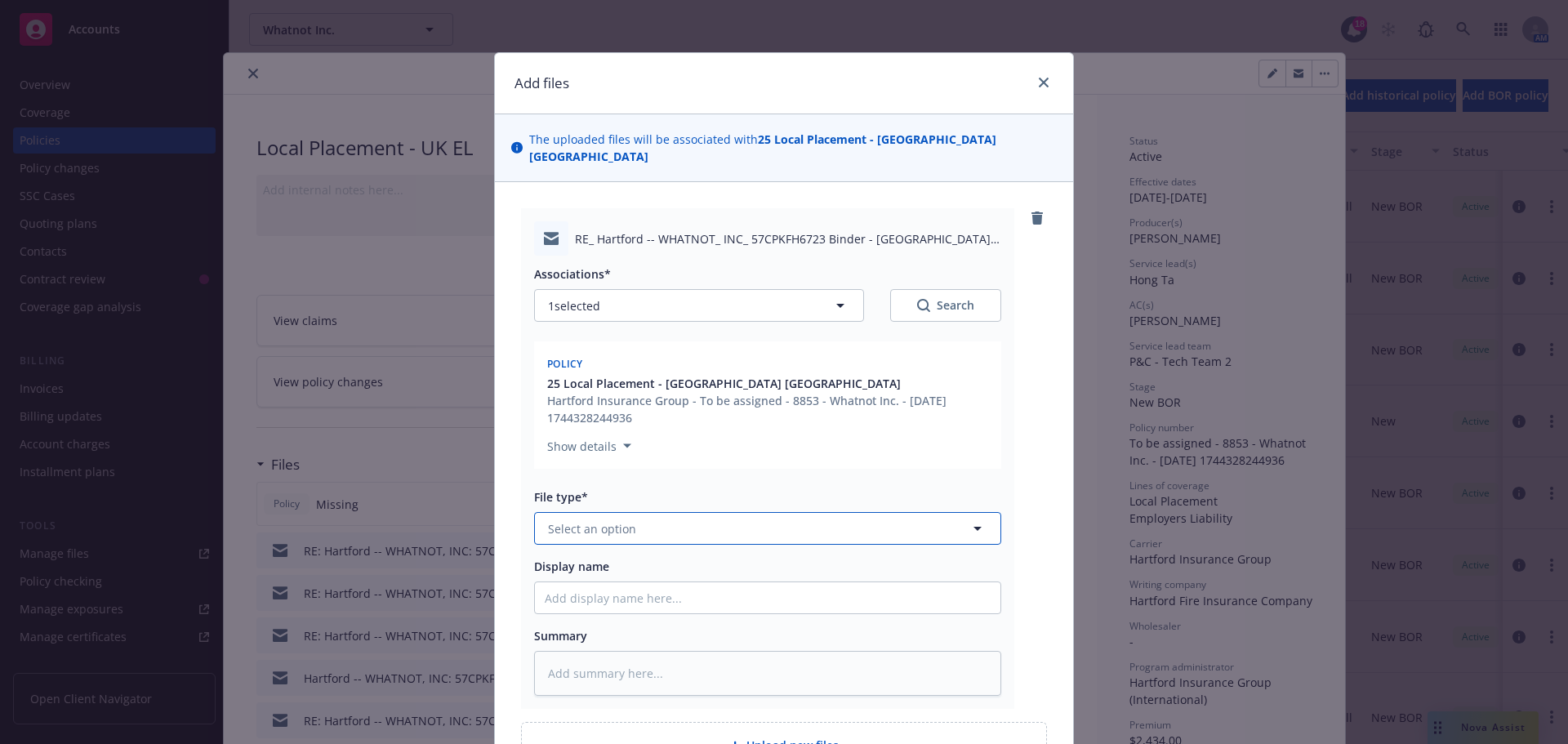
click at [638, 512] on button "Select an option" at bounding box center [767, 528] width 468 height 33
type input "ema"
click at [627, 561] on div "Email" at bounding box center [767, 573] width 446 height 24
click at [611, 582] on input "Display name" at bounding box center [767, 597] width 466 height 31
paste input "25 Ireland & UK EL policy"
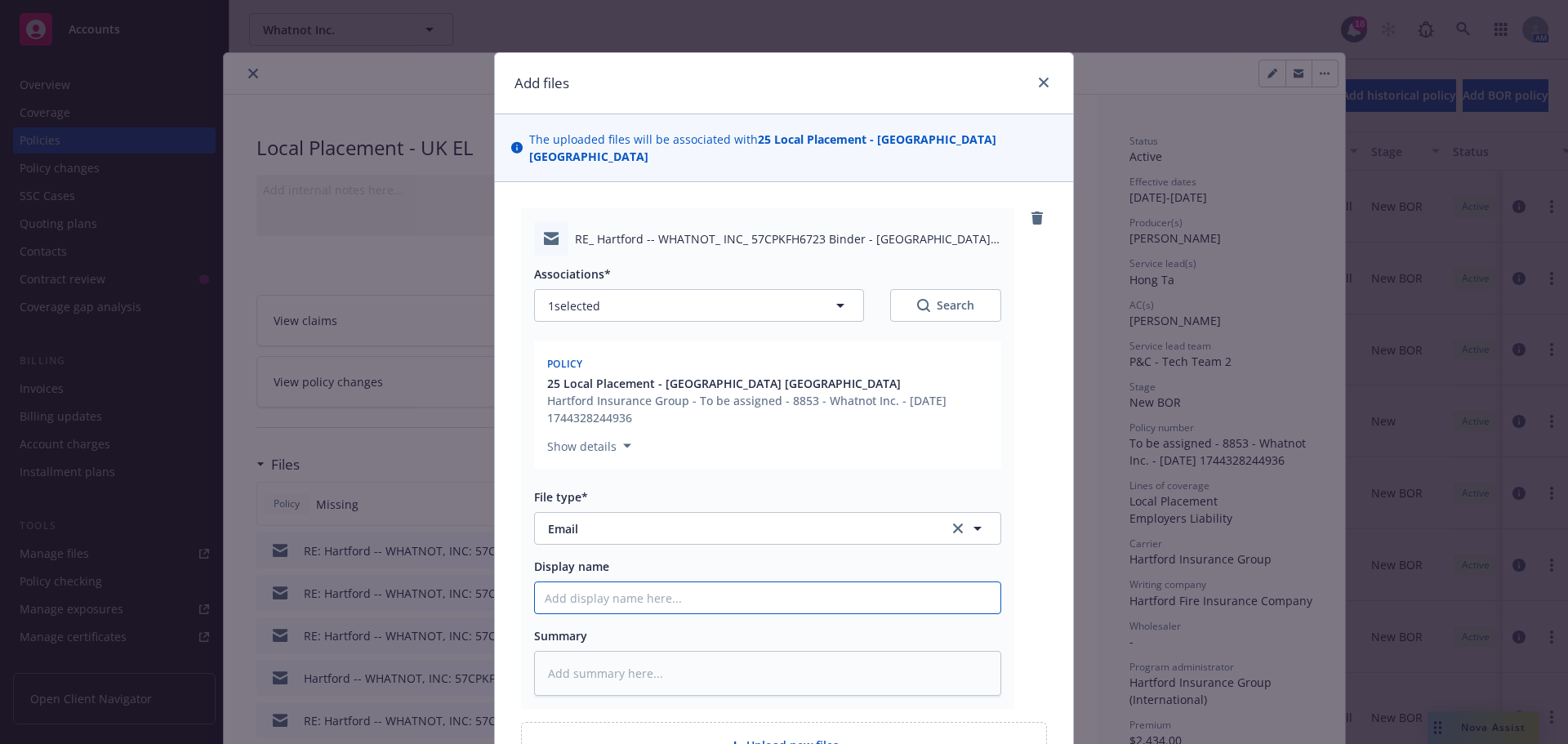
type textarea "x"
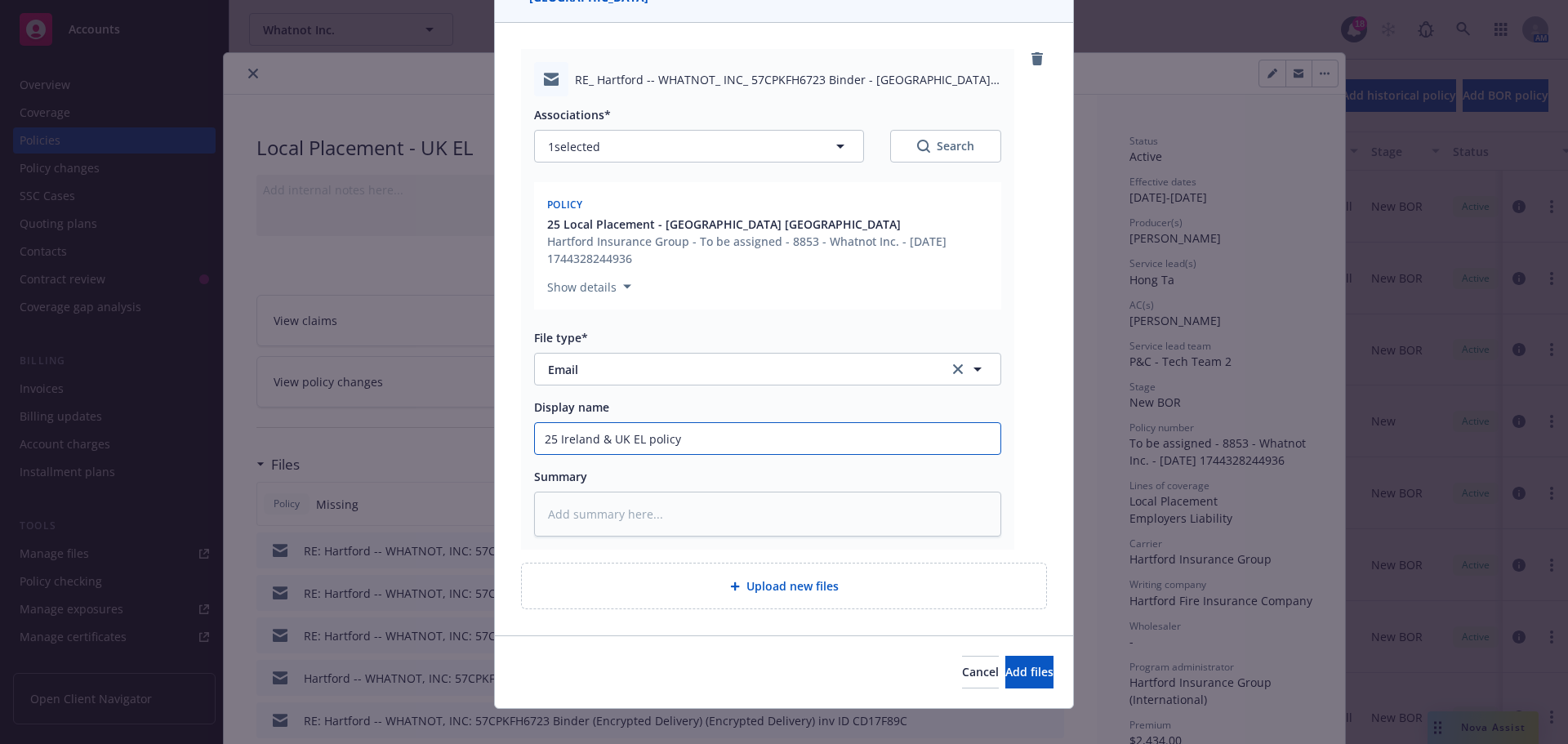
type input "25 Ireland & UK EL policy"
type textarea "x"
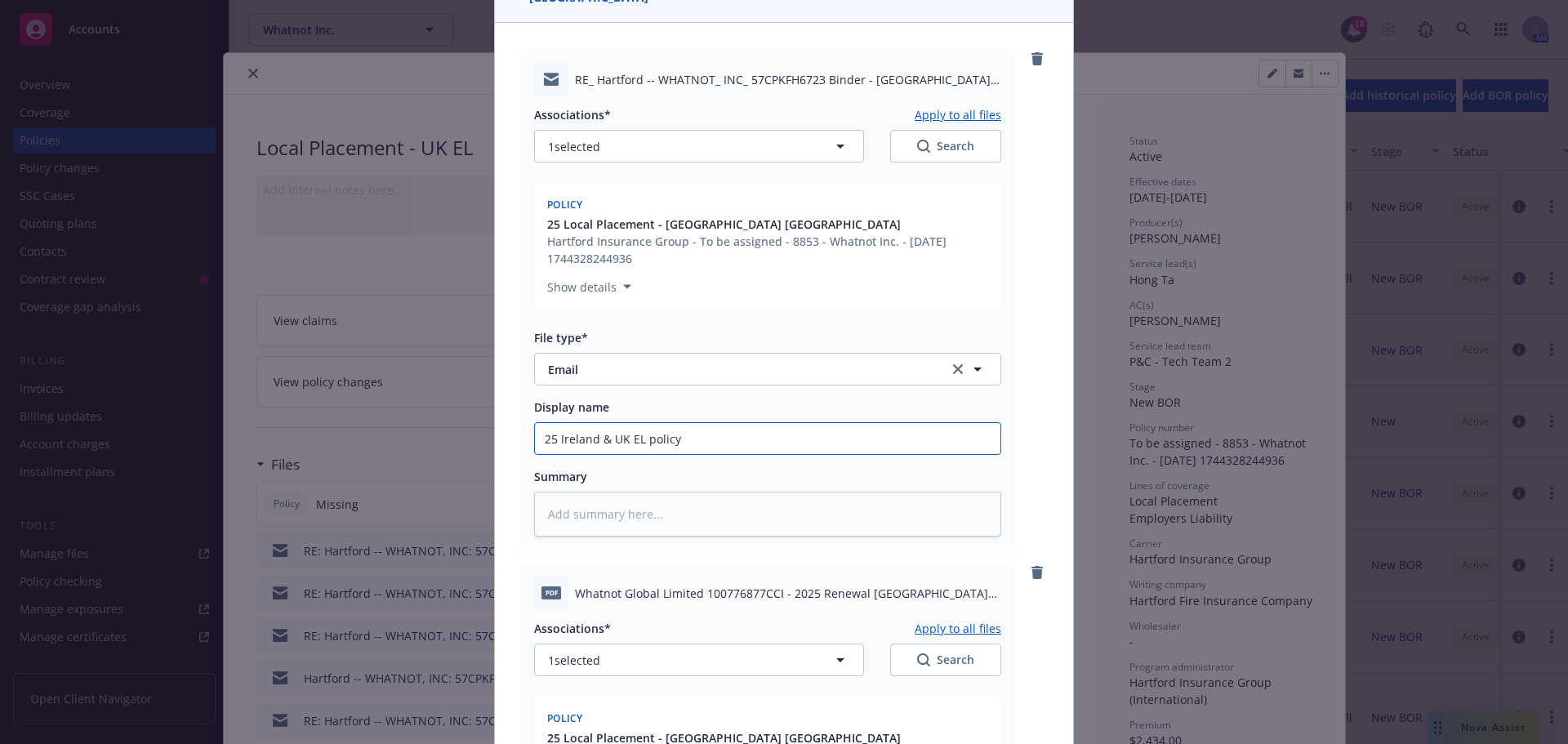
scroll to position [567, 0]
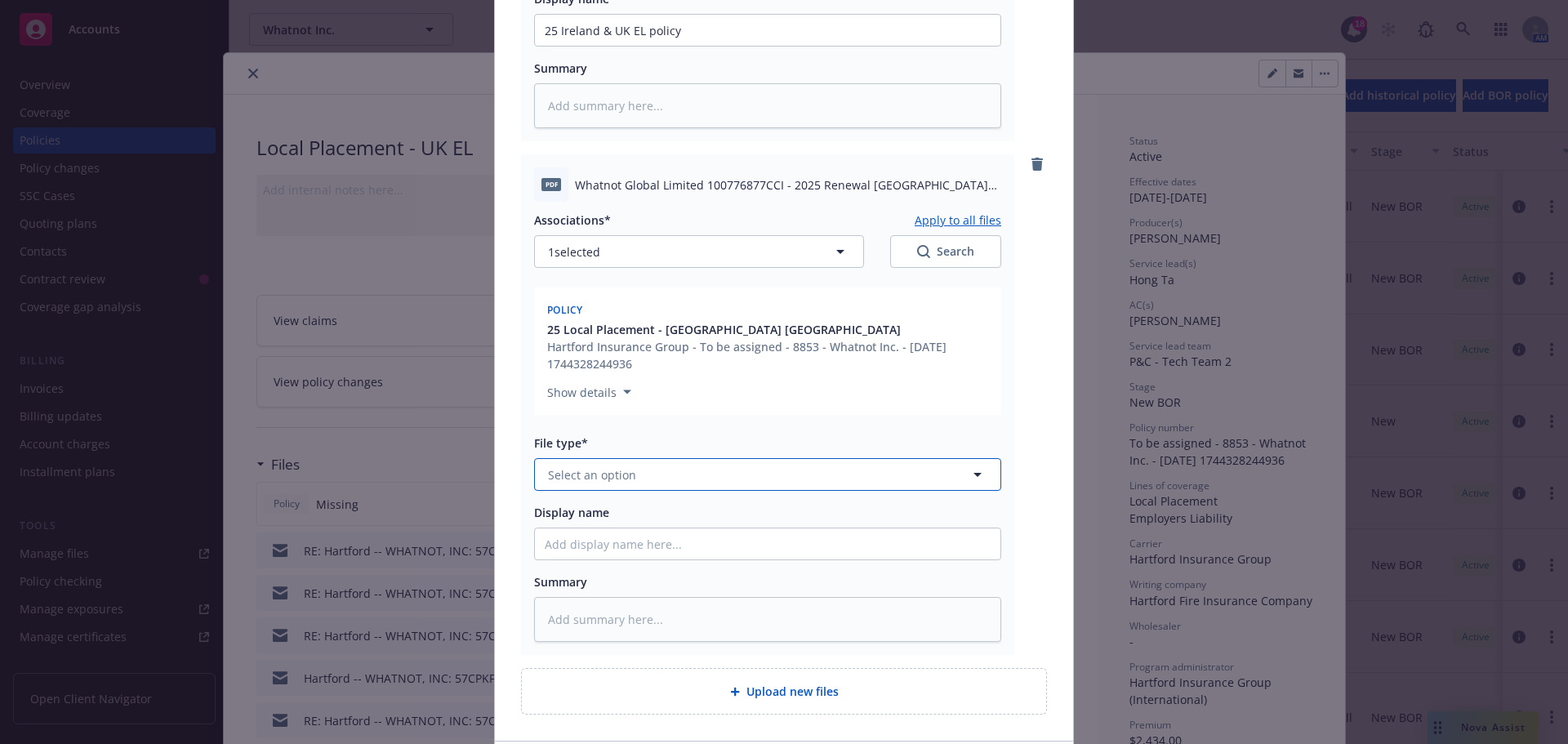
click at [610, 466] on span "Select an option" at bounding box center [591, 474] width 88 height 17
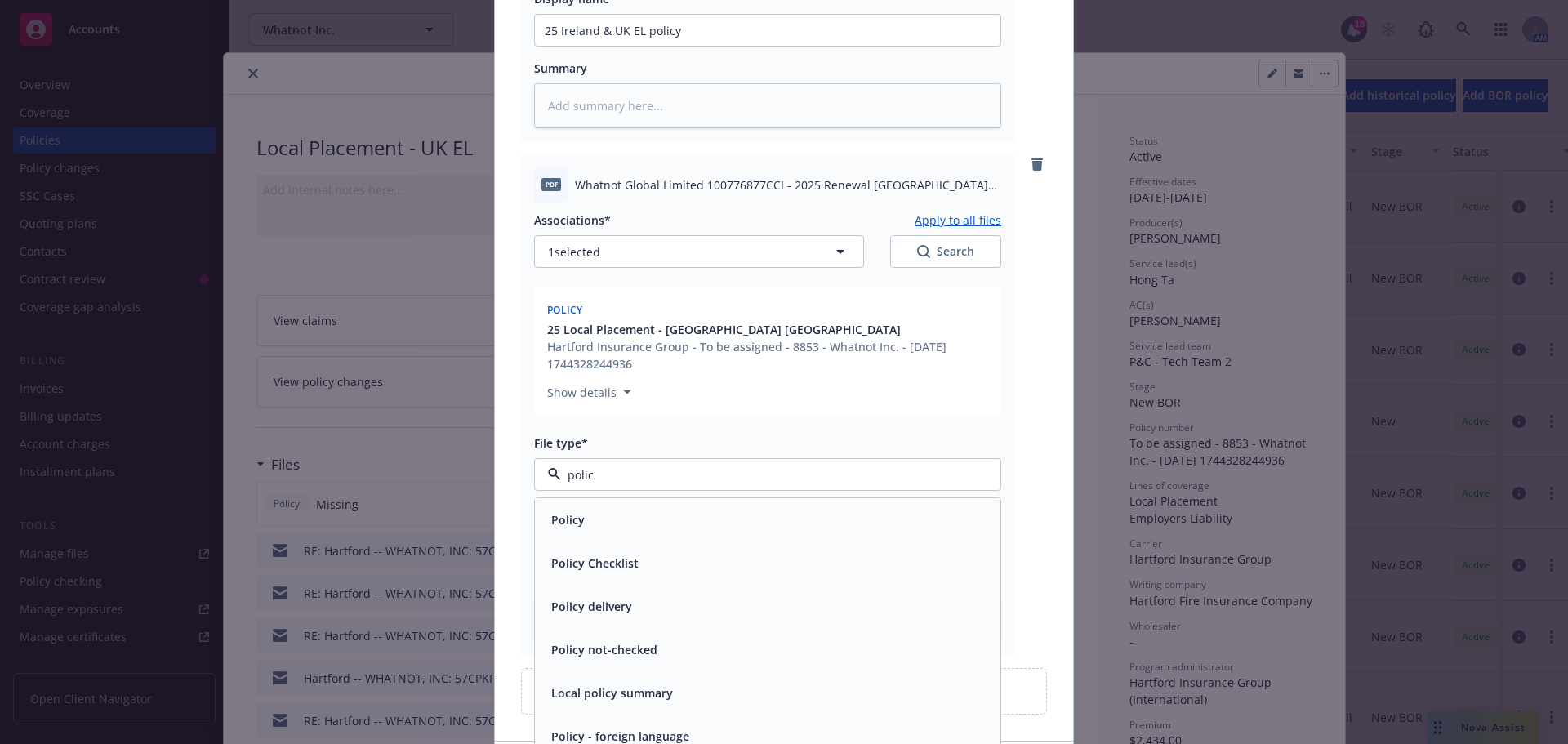
type input "policy"
click at [637, 513] on div "Policy" at bounding box center [767, 520] width 446 height 24
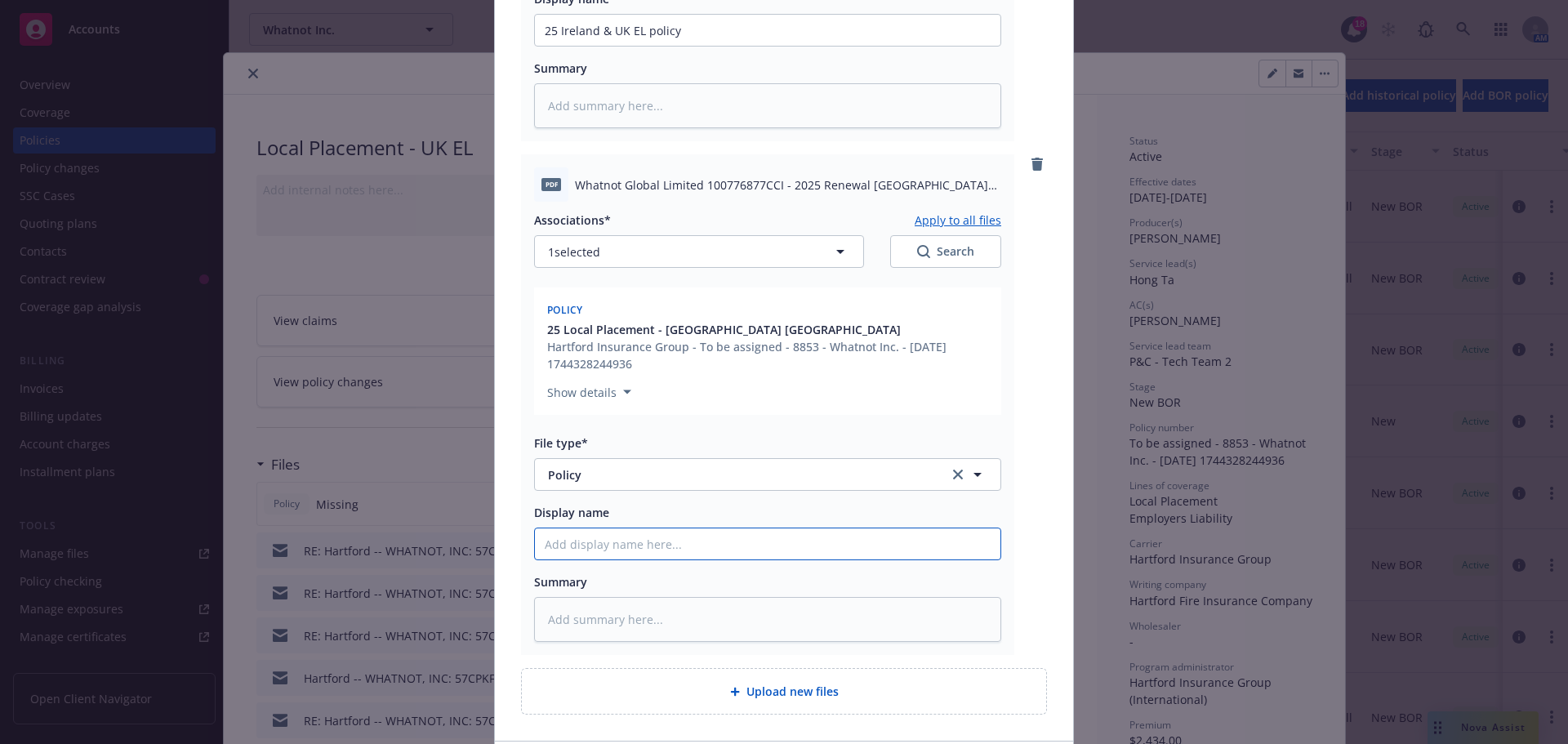
click at [550, 533] on input "Display name" at bounding box center [767, 543] width 466 height 31
paste input "25 Ireland & UK EL policy"
type textarea "x"
type input "25 Ireland & UK EL policy"
drag, startPoint x: 605, startPoint y: 526, endPoint x: 554, endPoint y: 528, distance: 51.0
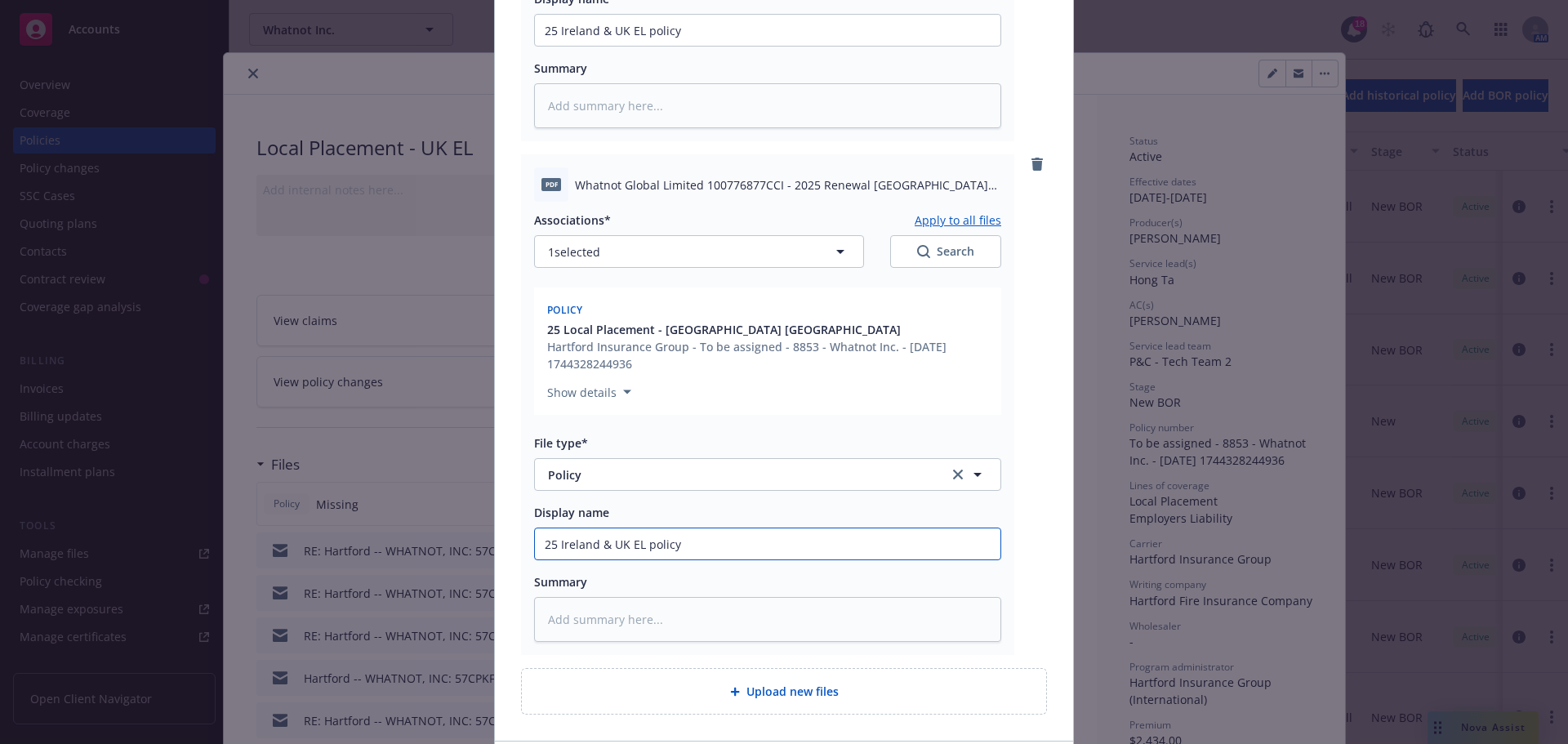
click at [554, 529] on input "25 Ireland & UK EL policy" at bounding box center [767, 543] width 466 height 31
type textarea "x"
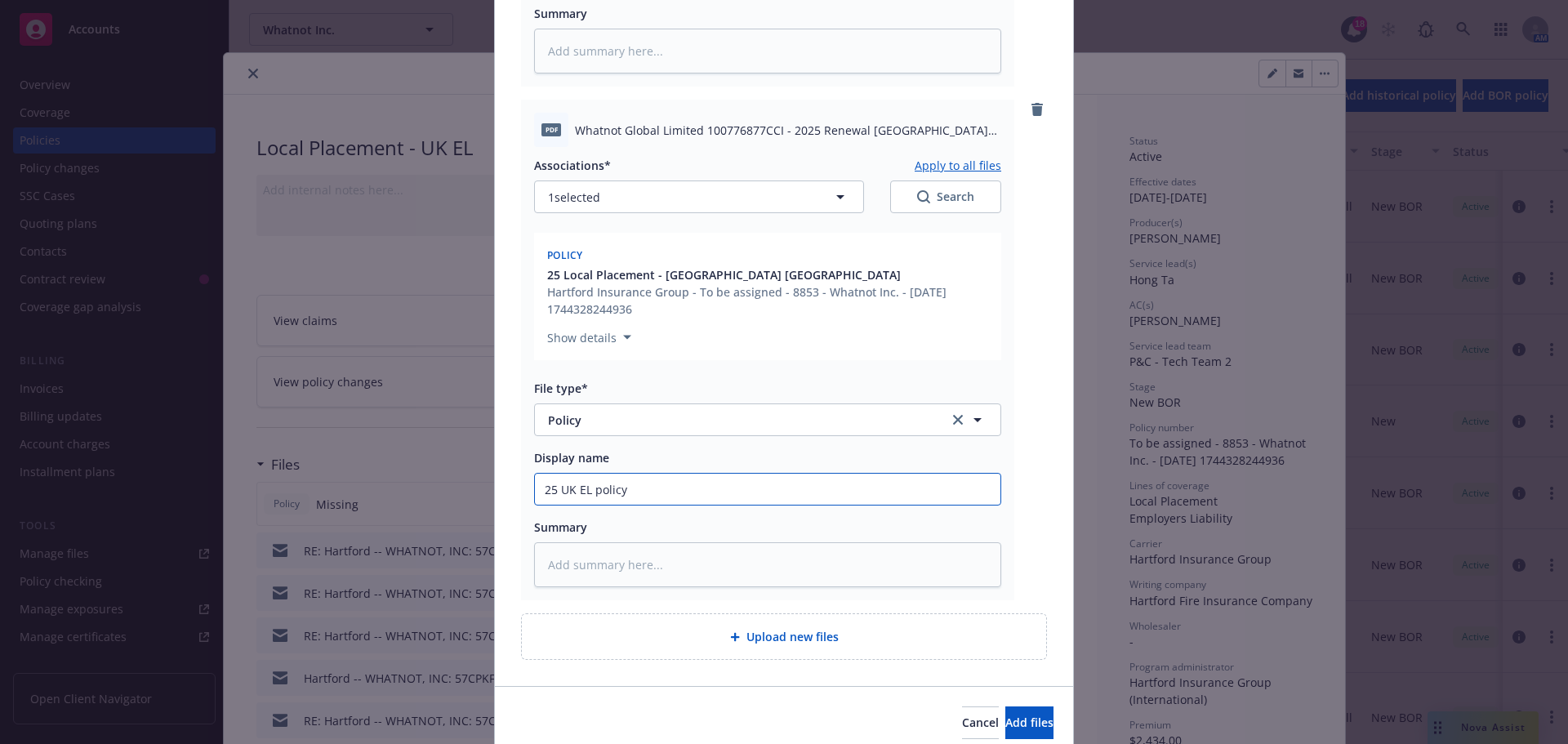
scroll to position [673, 0]
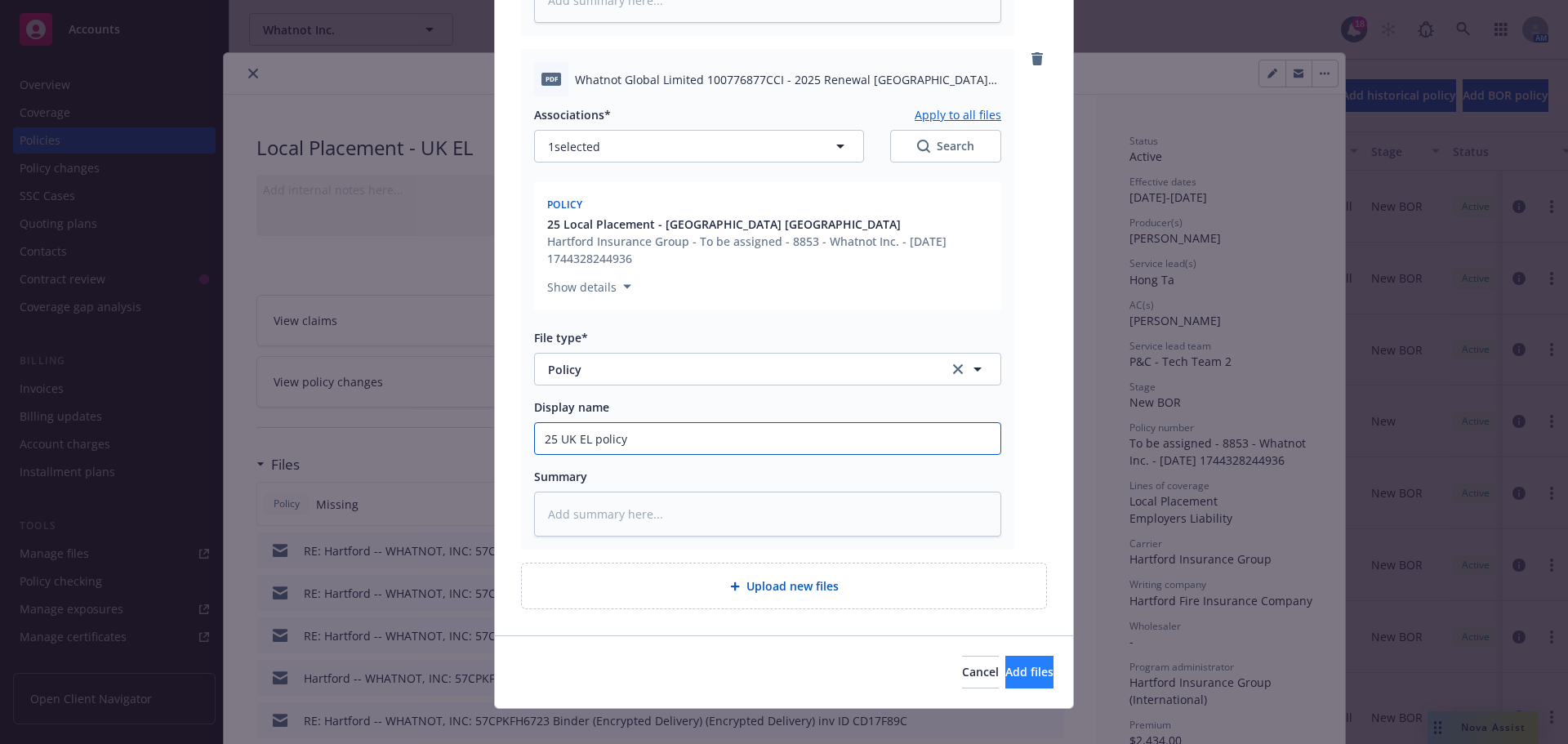
type input "25 UK EL policy"
click at [1012, 664] on span "Add files" at bounding box center [1029, 672] width 48 height 16
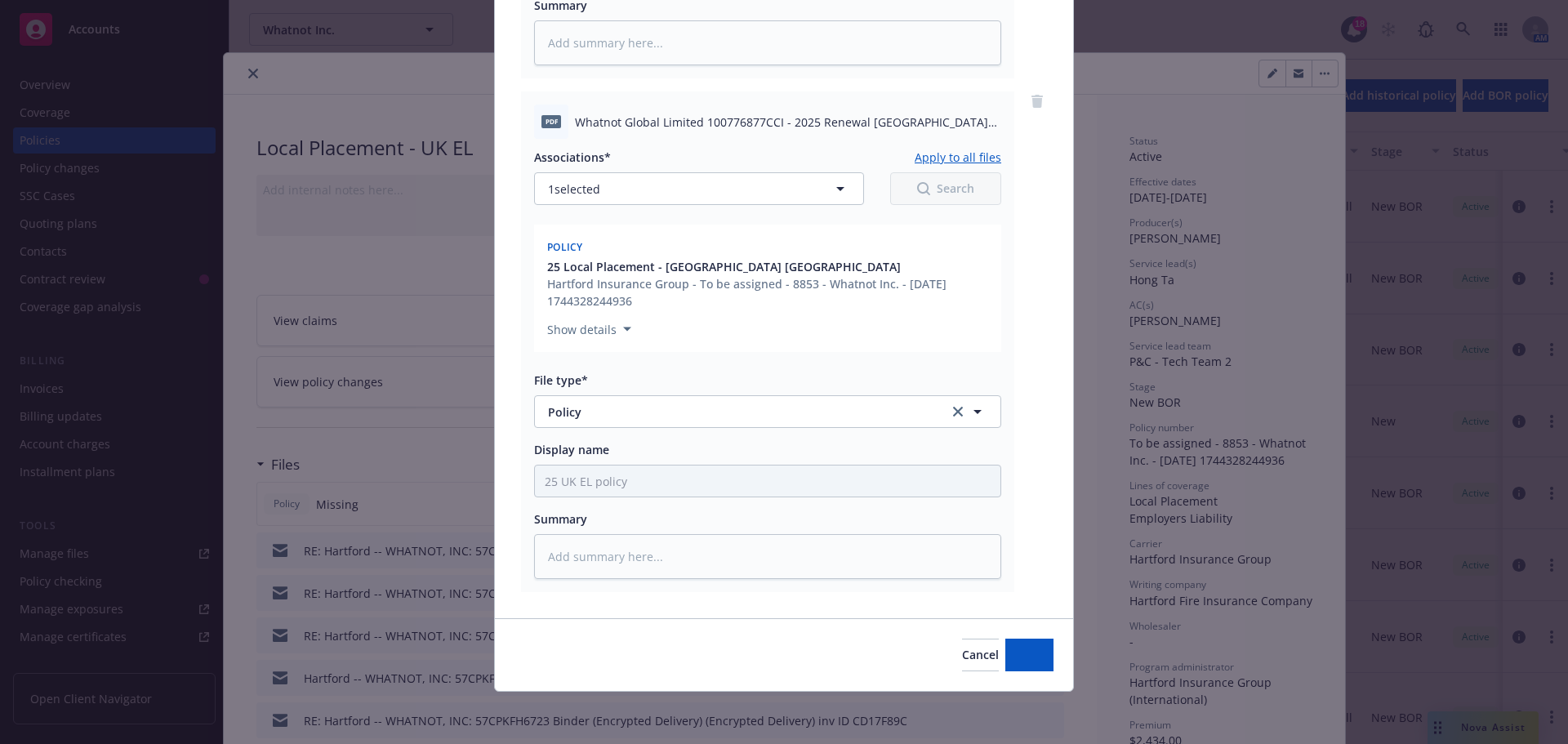
scroll to position [613, 0]
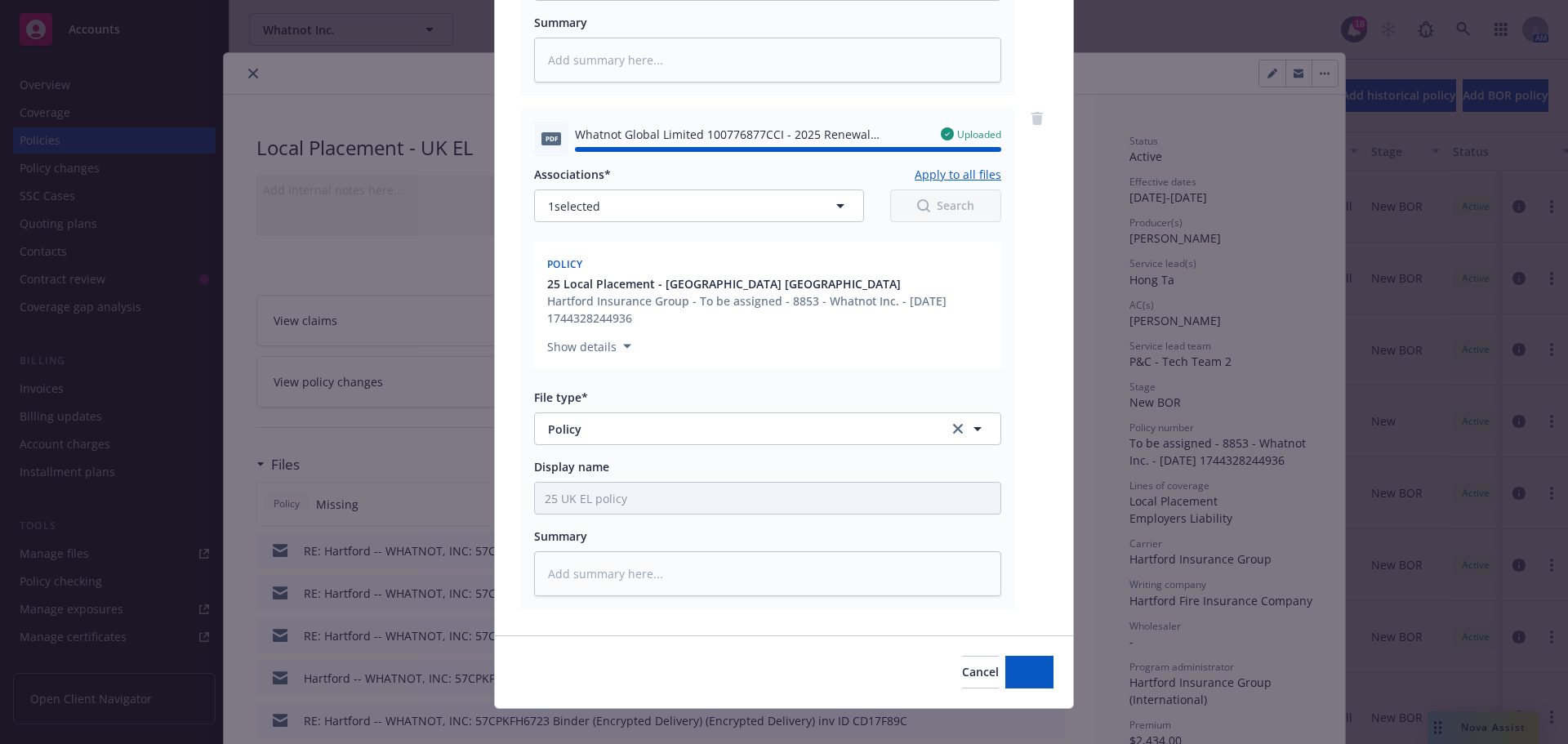
type textarea "x"
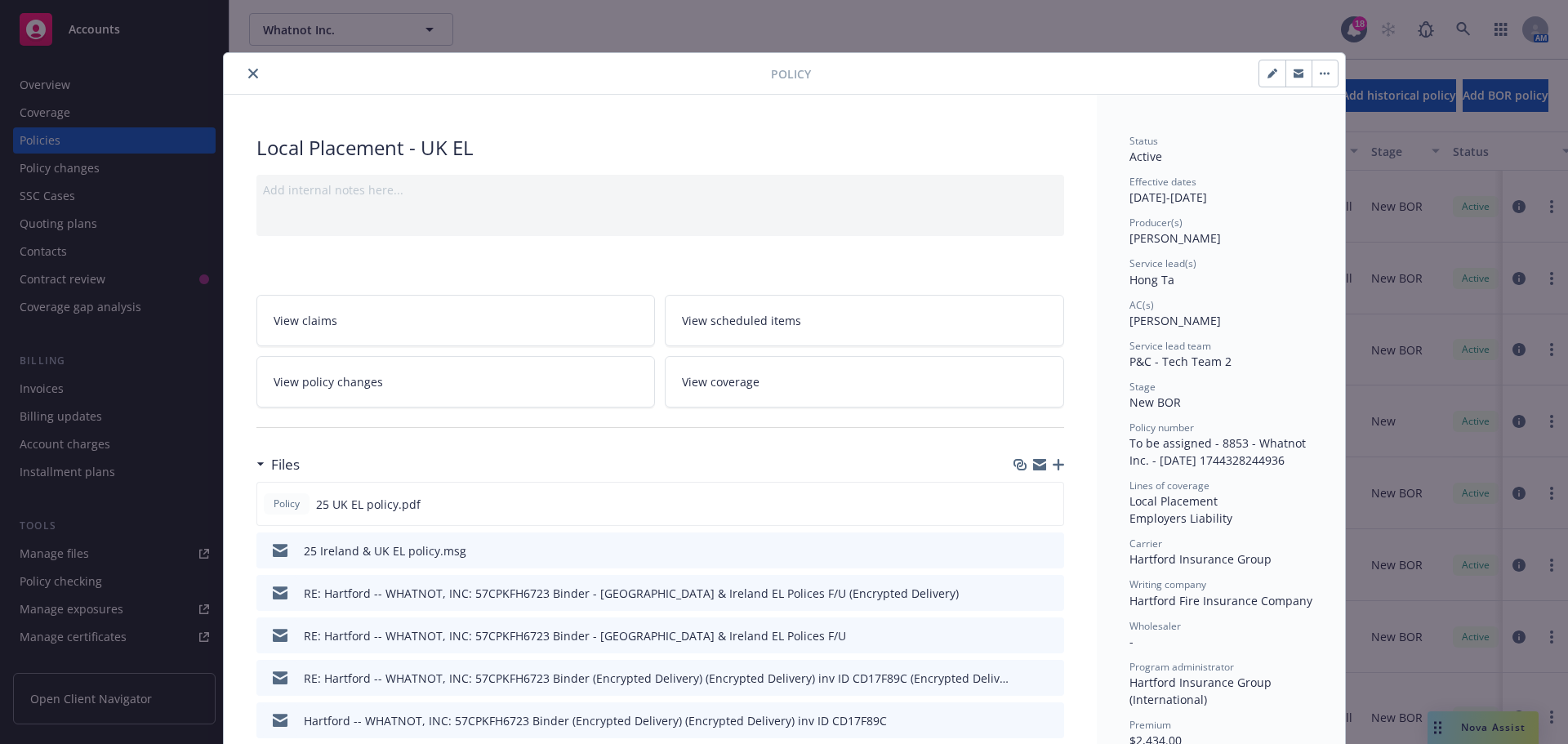
click at [248, 76] on icon "close" at bounding box center [253, 73] width 10 height 10
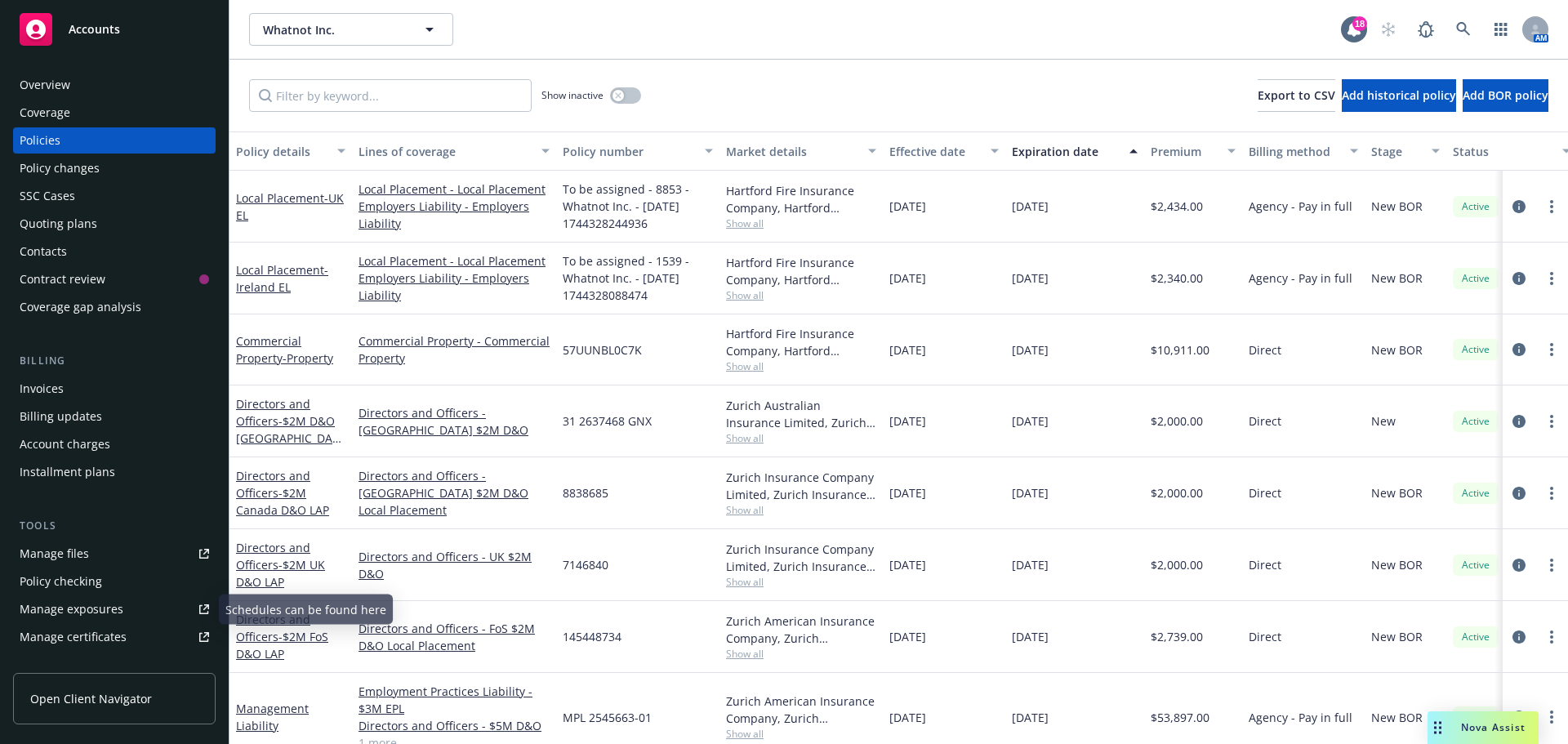
click at [91, 554] on link "Manage files" at bounding box center [114, 553] width 203 height 26
